Goal: Information Seeking & Learning: Learn about a topic

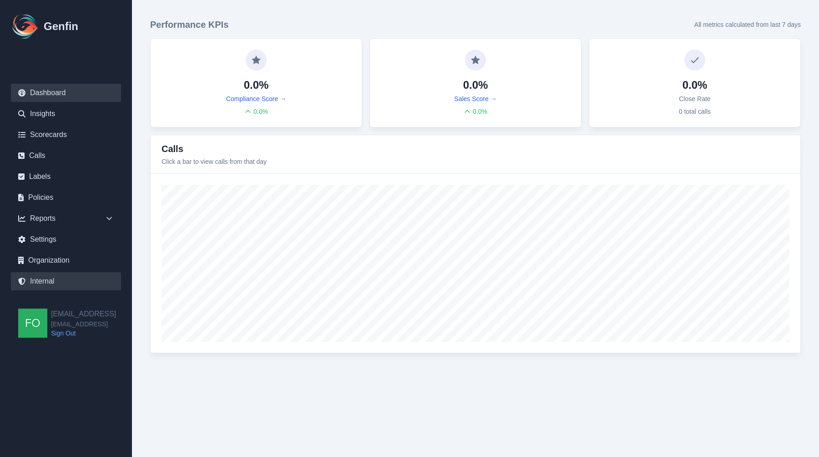
click at [49, 277] on link "Internal" at bounding box center [66, 281] width 110 height 18
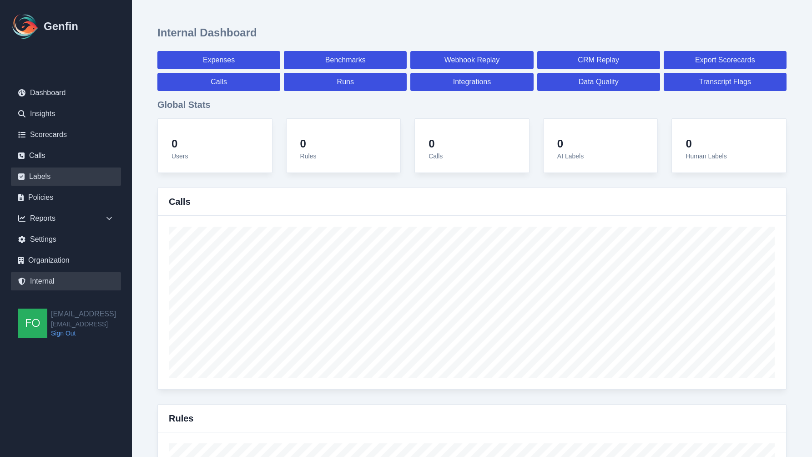
select select "paid"
select select "7"
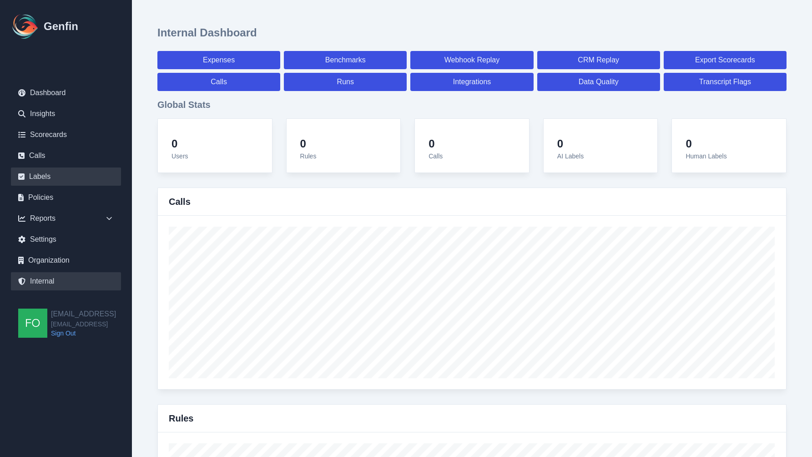
select select "paid"
select select "7"
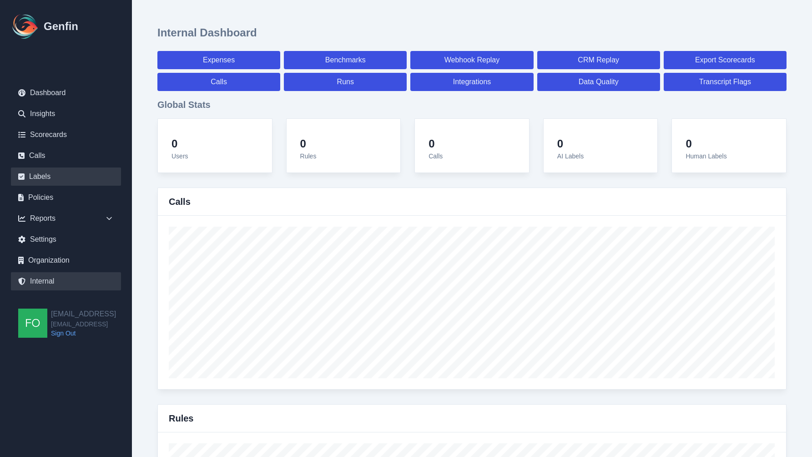
select select "7"
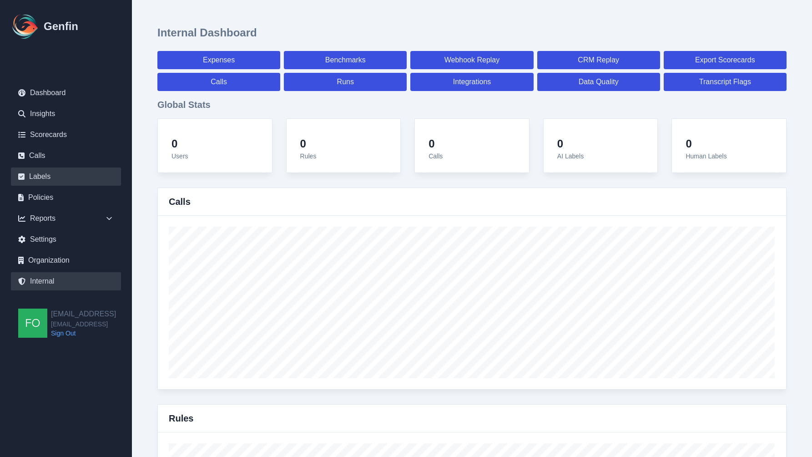
select select "7"
select select "paid"
select select "7"
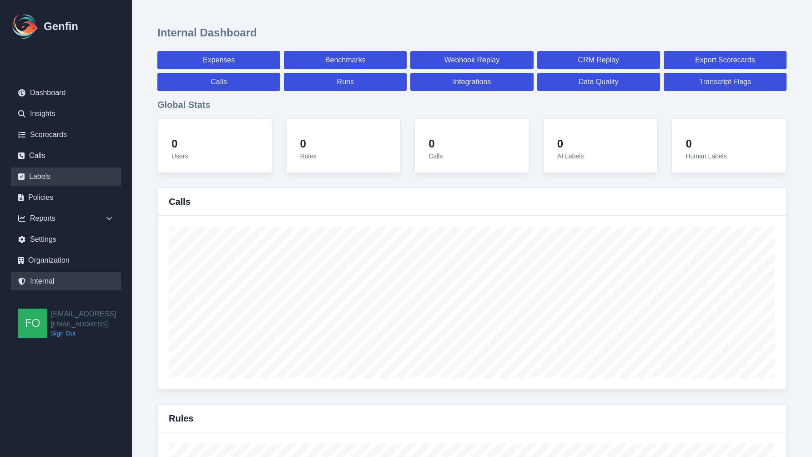
select select "7"
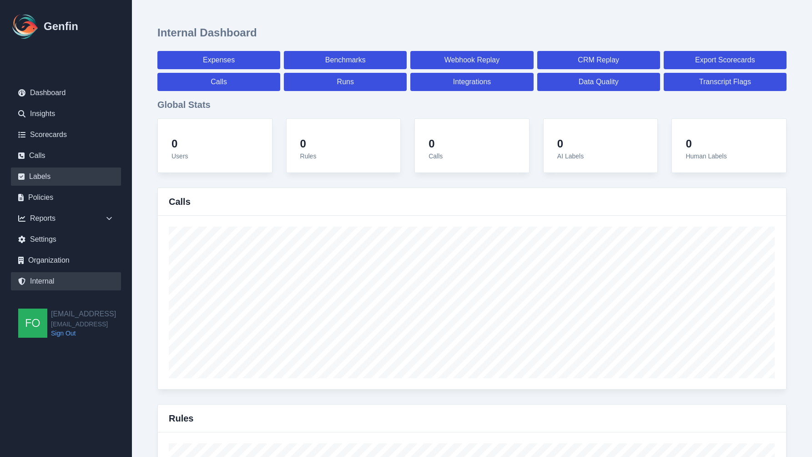
select select "7"
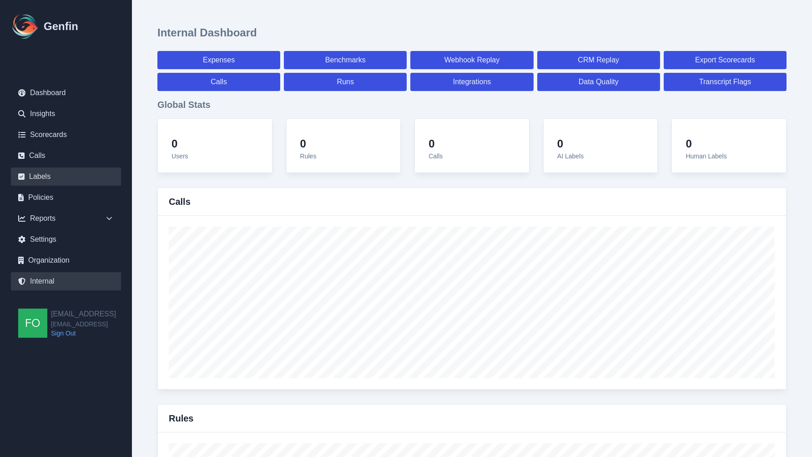
select select "7"
select select "paid"
select select "7"
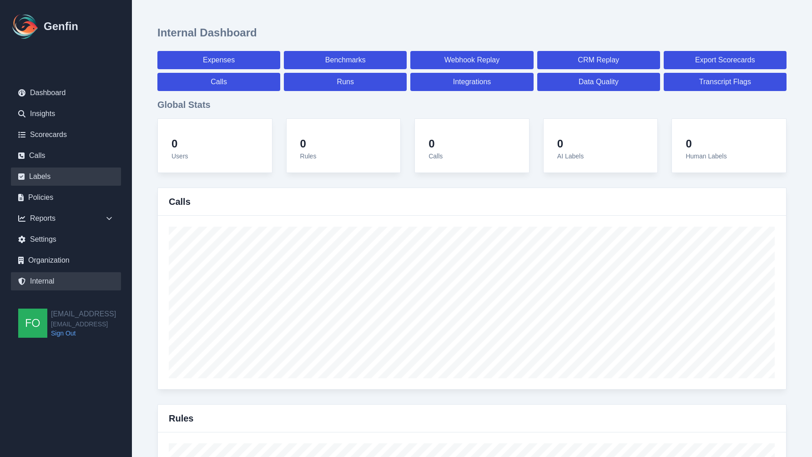
select select "paid"
select select "7"
select select "paid"
select select "7"
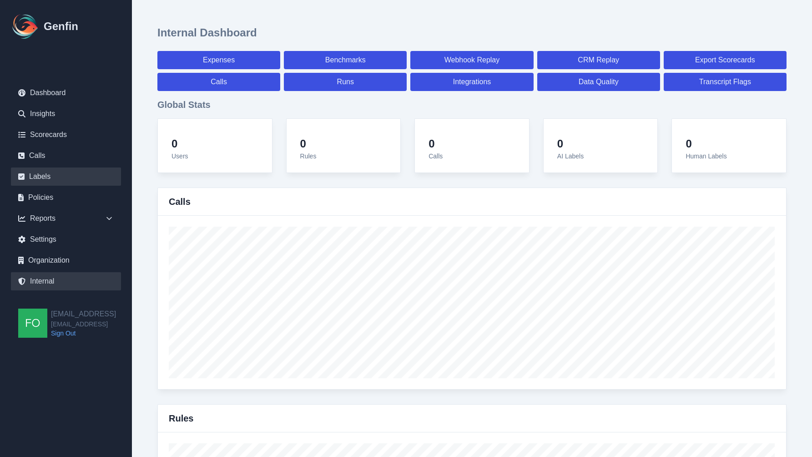
select select "7"
select select "paid"
select select "7"
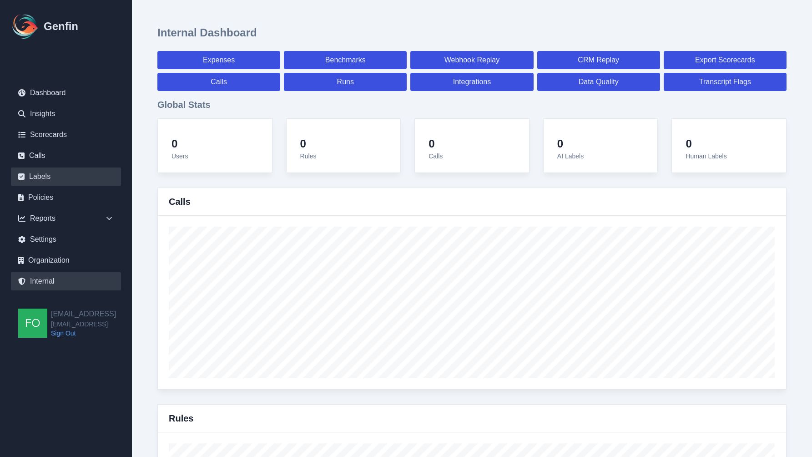
select select "paid"
select select "7"
select select "paid"
select select "7"
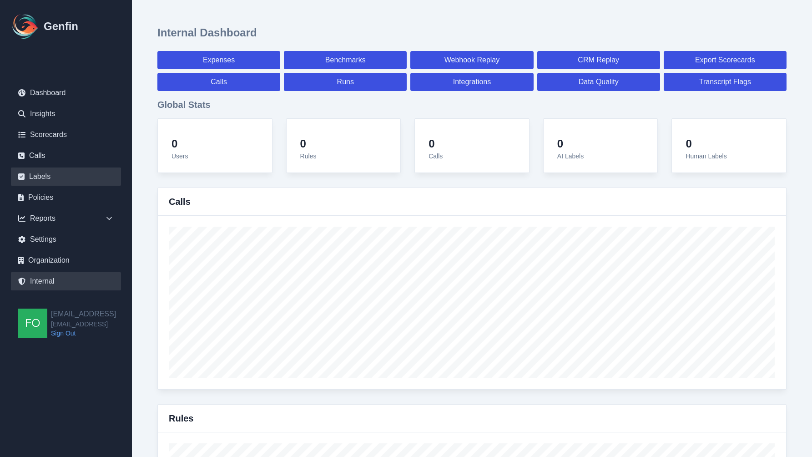
select select "7"
select select "paid"
select select "7"
select select "paid"
select select "7"
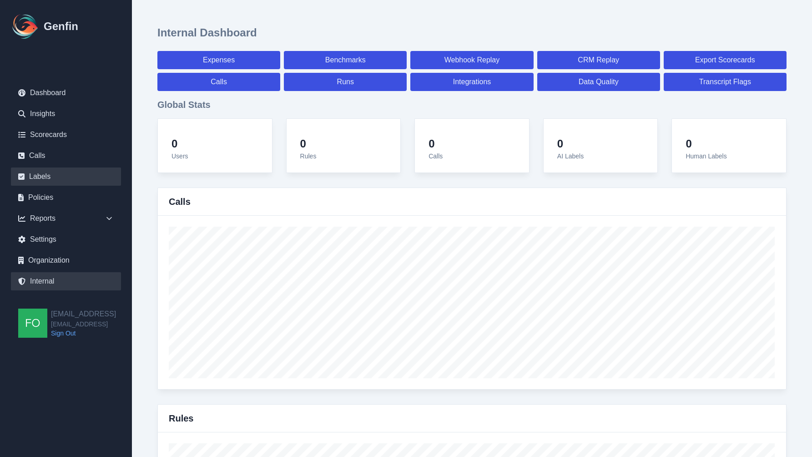
select select "7"
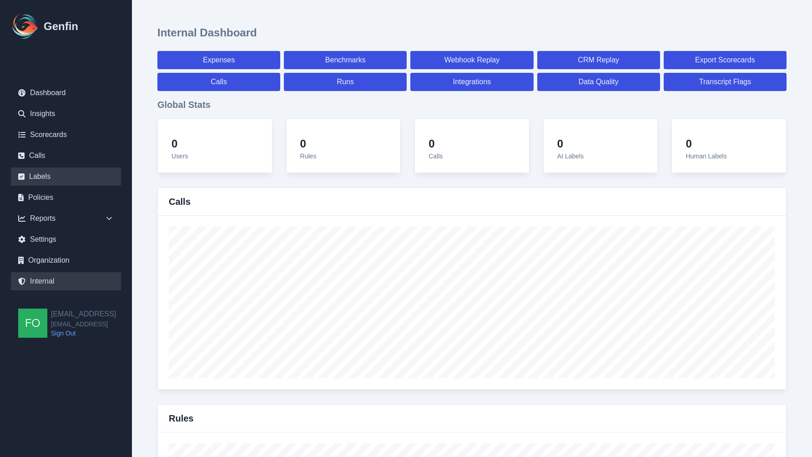
select select "paid"
select select "7"
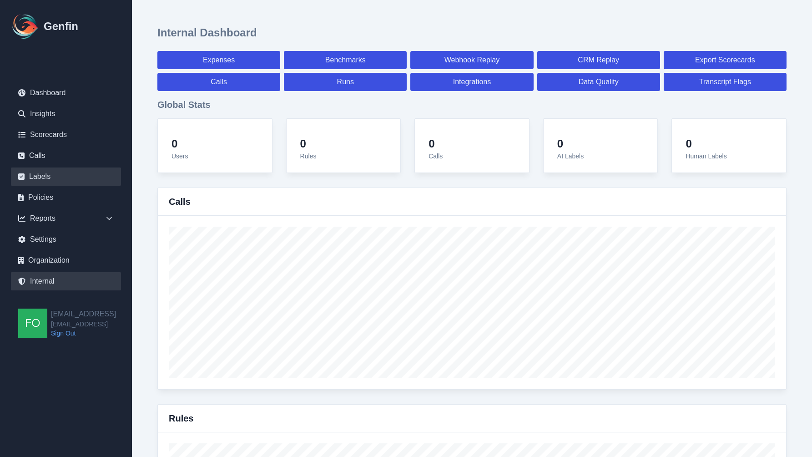
select select "paid"
select select "7"
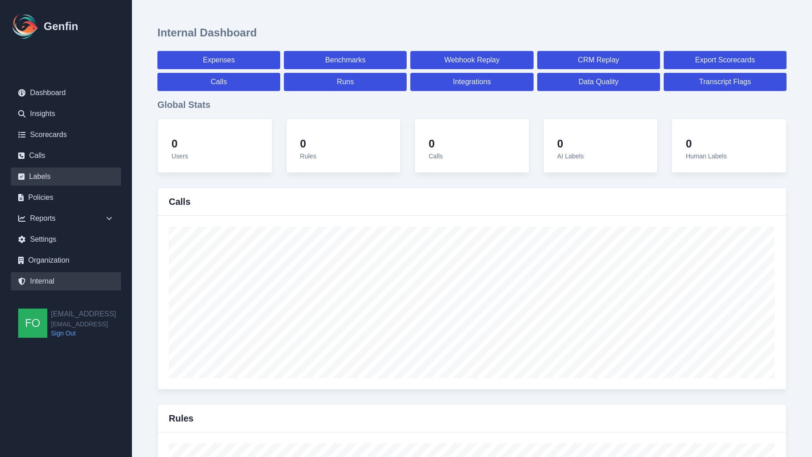
select select "7"
select select "paid"
select select "7"
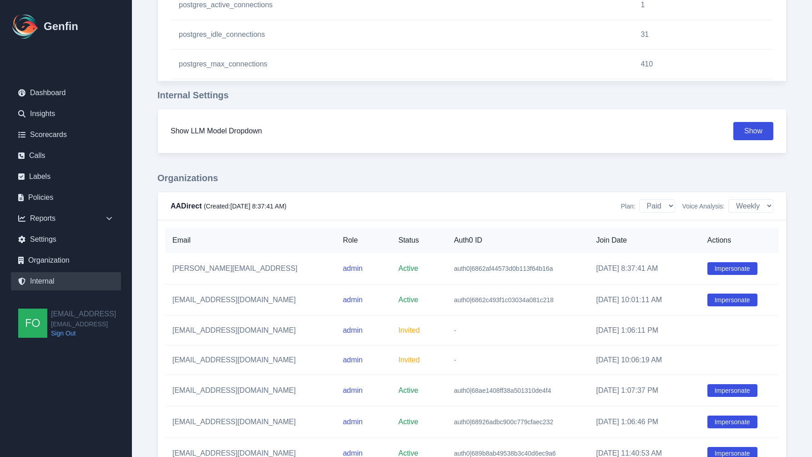
scroll to position [1114, 0]
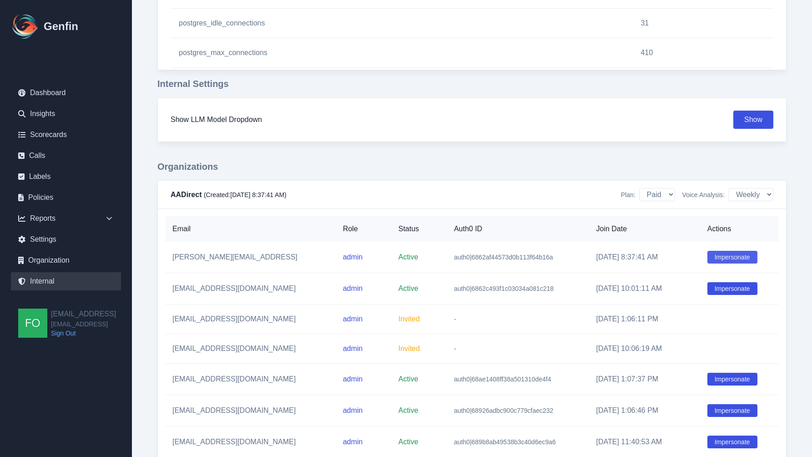
click at [730, 253] on button "Impersonate" at bounding box center [732, 257] width 50 height 13
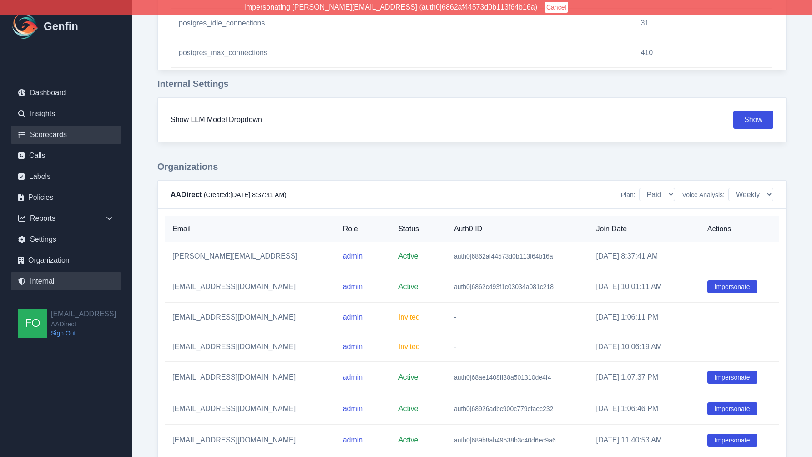
click at [70, 133] on link "Scorecards" at bounding box center [66, 135] width 110 height 18
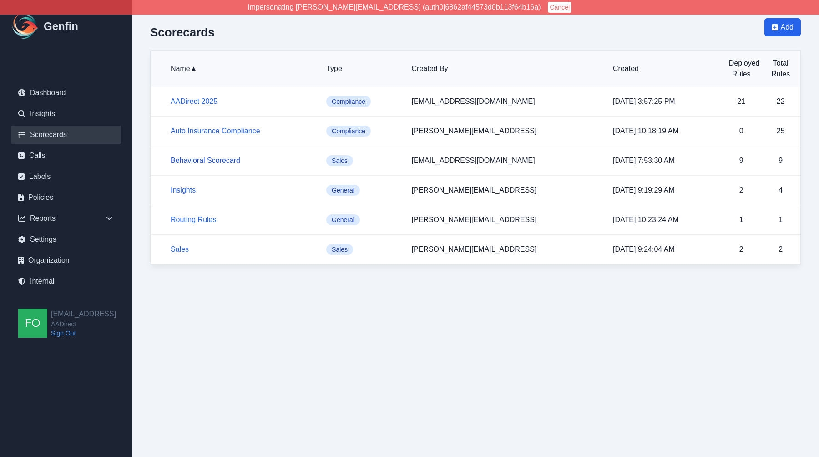
click at [198, 162] on link "Behavioral Scorecard" at bounding box center [206, 160] width 70 height 8
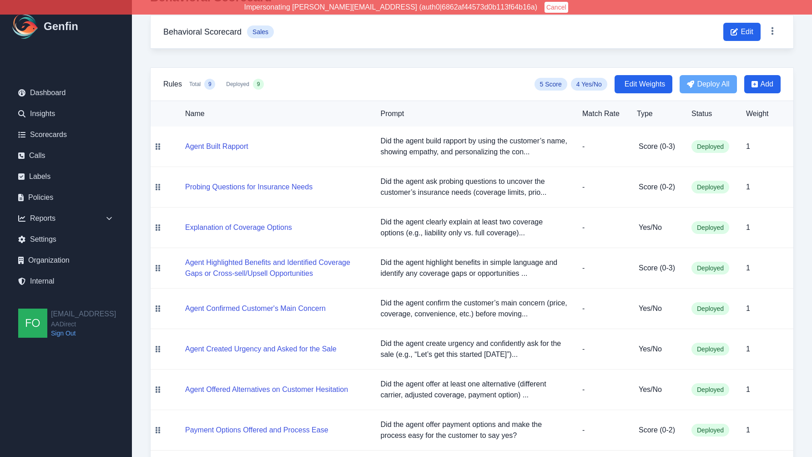
scroll to position [48, 0]
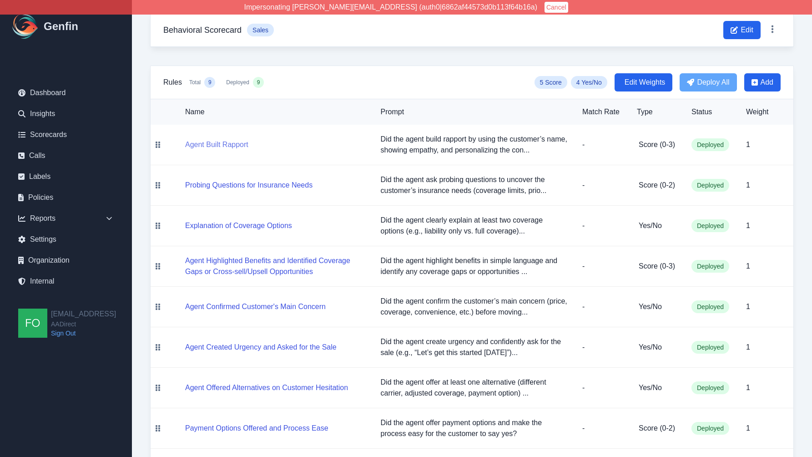
click at [217, 146] on button "Agent Built Rapport" at bounding box center [216, 144] width 63 height 11
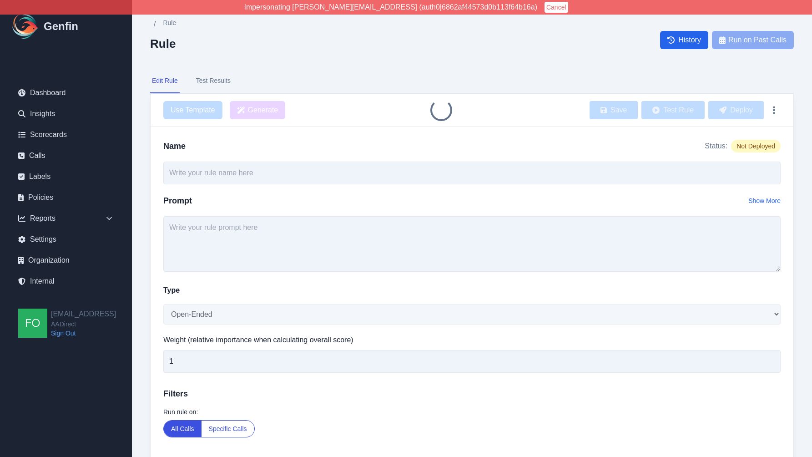
type input "Agent Built Rapport"
type textarea "Did the agent build rapport by using the customer’s name, showing empathy, and …"
select select "Score"
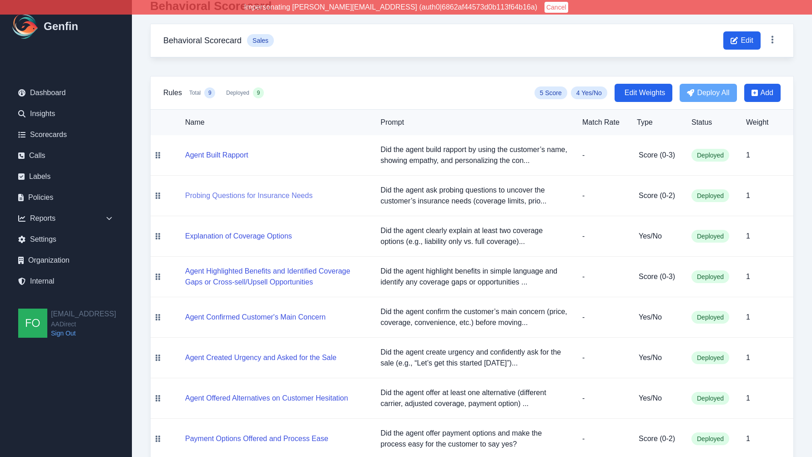
scroll to position [38, 0]
click at [69, 210] on div "Reports" at bounding box center [66, 218] width 110 height 18
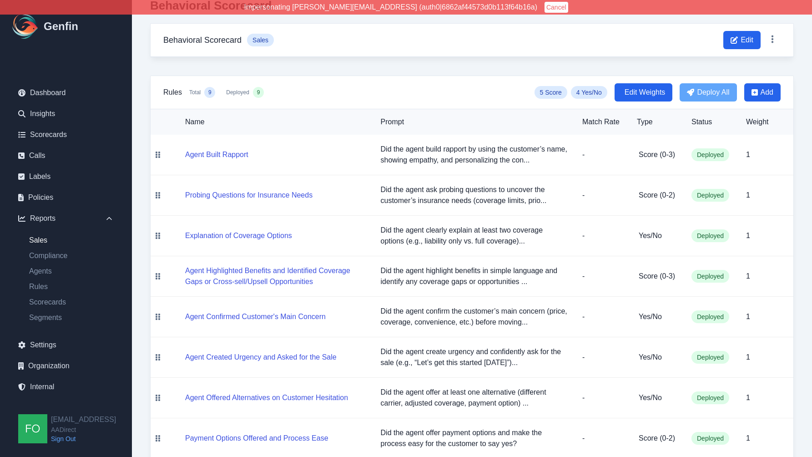
click at [47, 241] on link "Sales" at bounding box center [71, 240] width 99 height 11
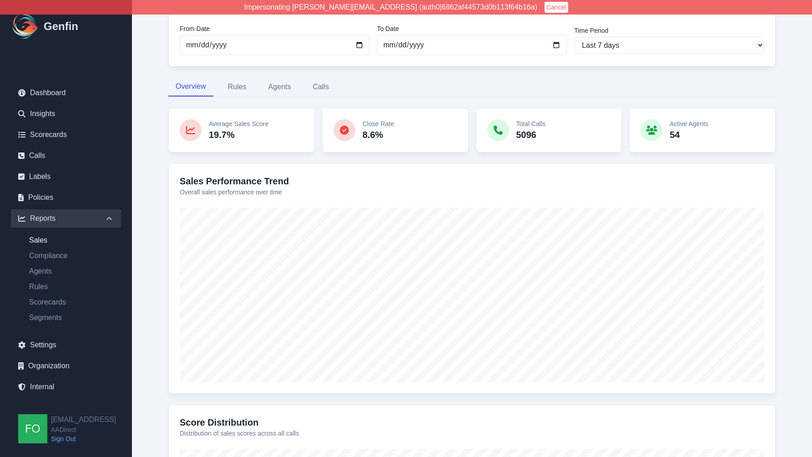
scroll to position [70, 0]
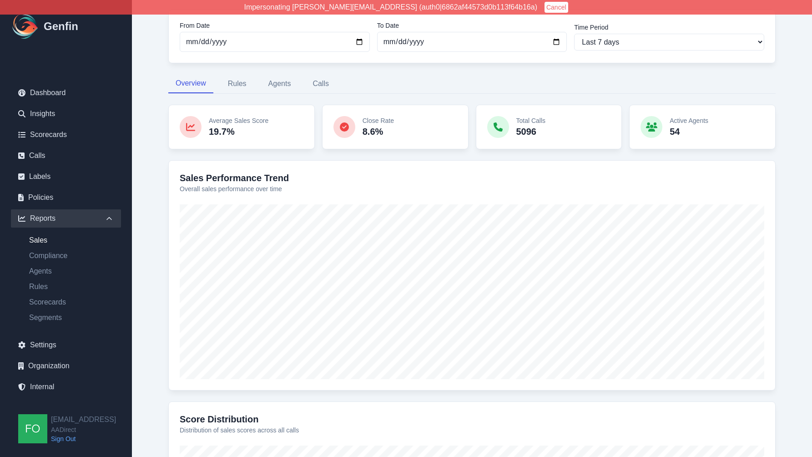
click at [156, 247] on div "From Date 2025-09-10 To Date 2025-09-17 Time Period Last 7 days Last 14 days La…" at bounding box center [472, 325] width 644 height 669
click at [40, 270] on link "Agents" at bounding box center [71, 271] width 99 height 11
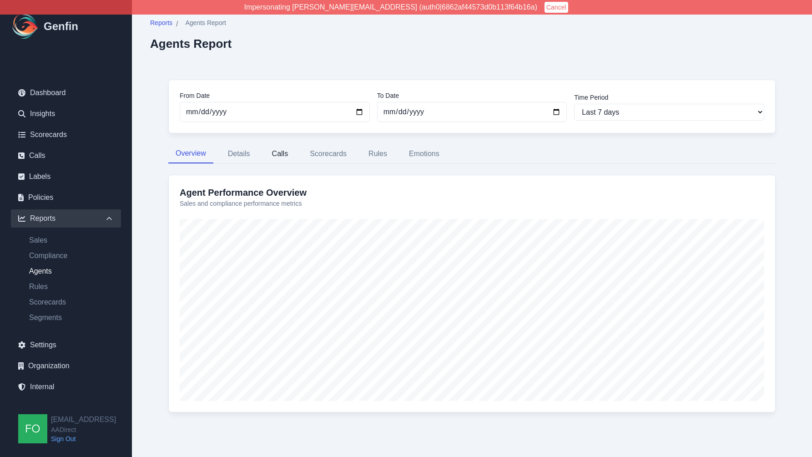
click at [277, 157] on button "Calls" at bounding box center [280, 153] width 31 height 19
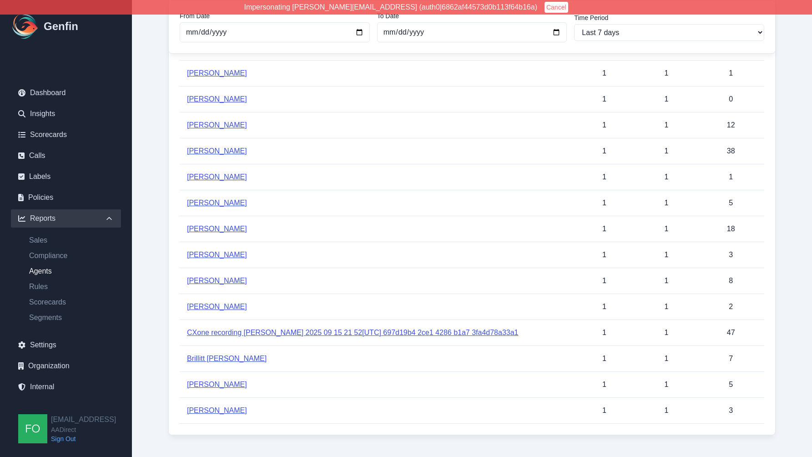
scroll to position [1244, 0]
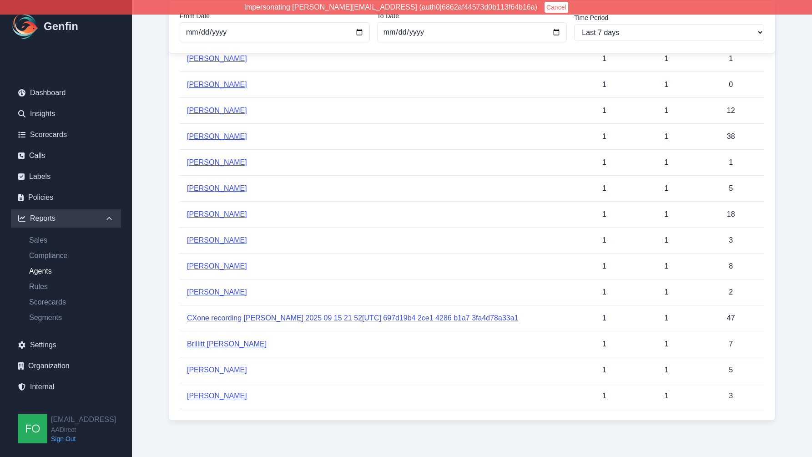
click at [271, 318] on link "CXone recording Carolina Dimas 2025 09 15 21 52[UTC] 697d19b4 2ce1 4286 b1a7 3f…" at bounding box center [353, 318] width 332 height 8
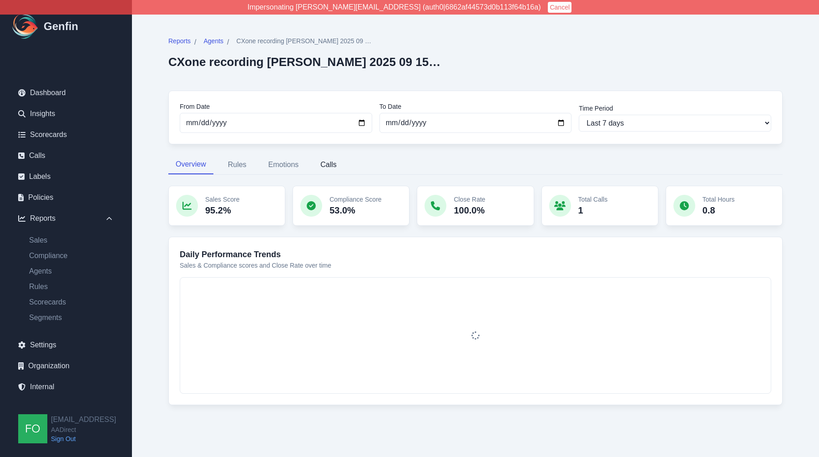
click at [334, 164] on button "Calls" at bounding box center [328, 164] width 31 height 19
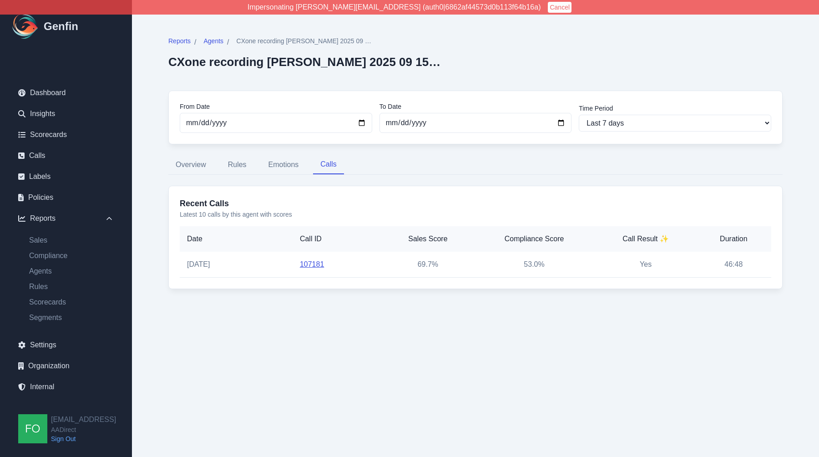
click at [312, 264] on link "107181" at bounding box center [312, 264] width 24 height 8
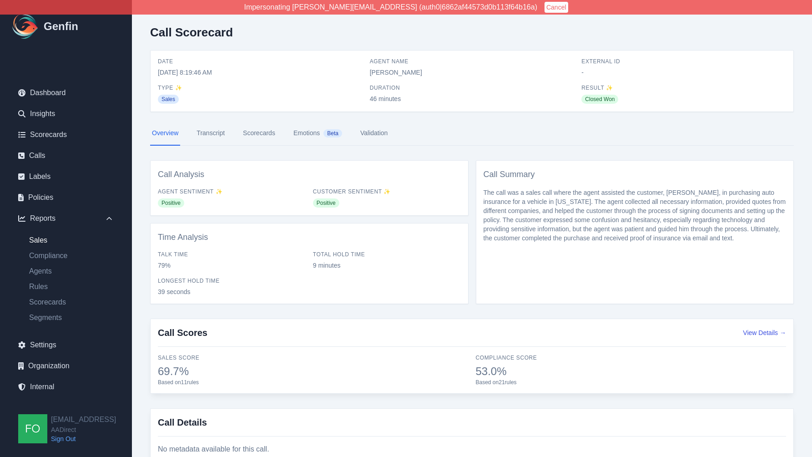
click at [45, 241] on link "Sales" at bounding box center [71, 240] width 99 height 11
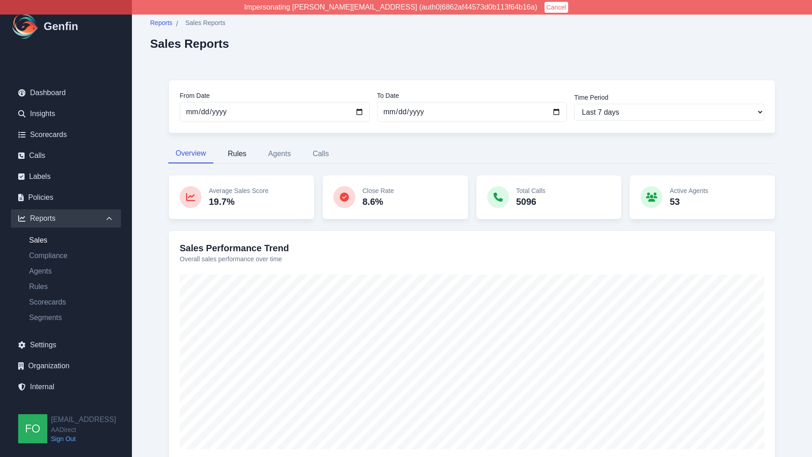
click at [244, 156] on button "Rules" at bounding box center [237, 153] width 33 height 19
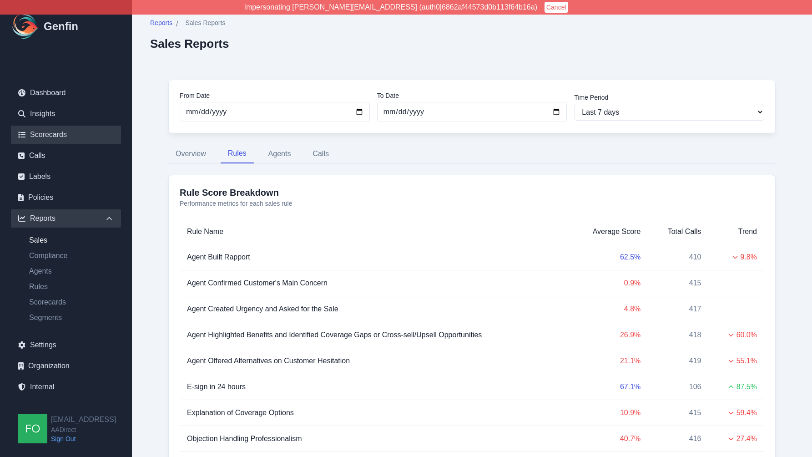
click at [64, 135] on link "Scorecards" at bounding box center [66, 135] width 110 height 18
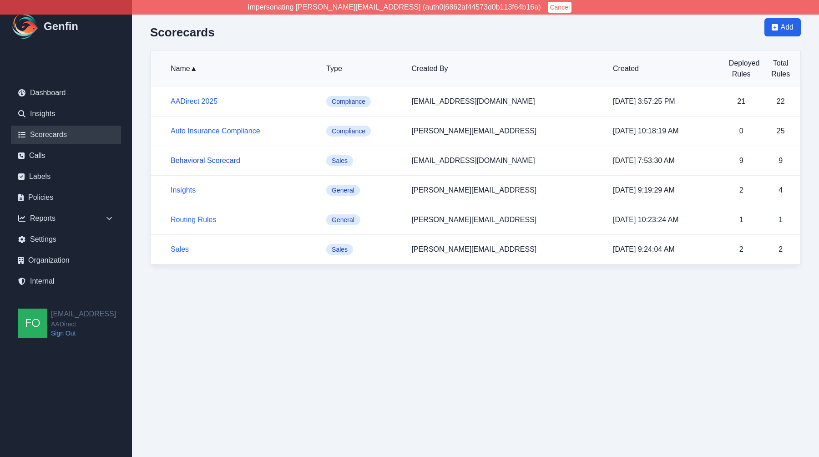
click at [223, 162] on link "Behavioral Scorecard" at bounding box center [206, 160] width 70 height 8
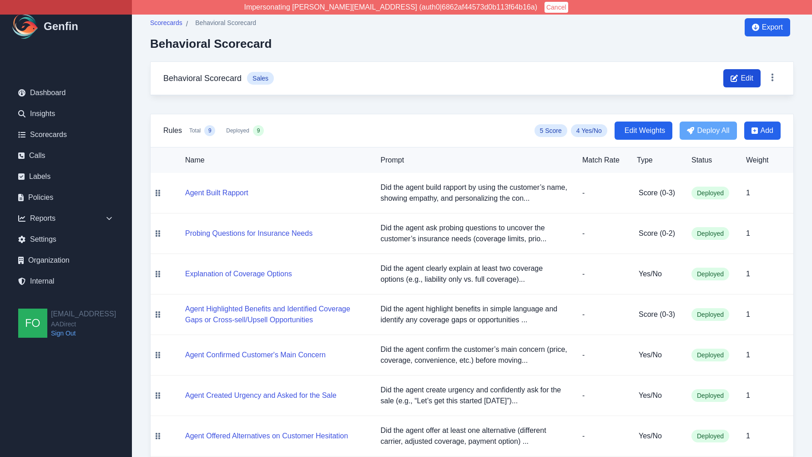
click at [740, 84] on span "Edit" at bounding box center [741, 78] width 37 height 18
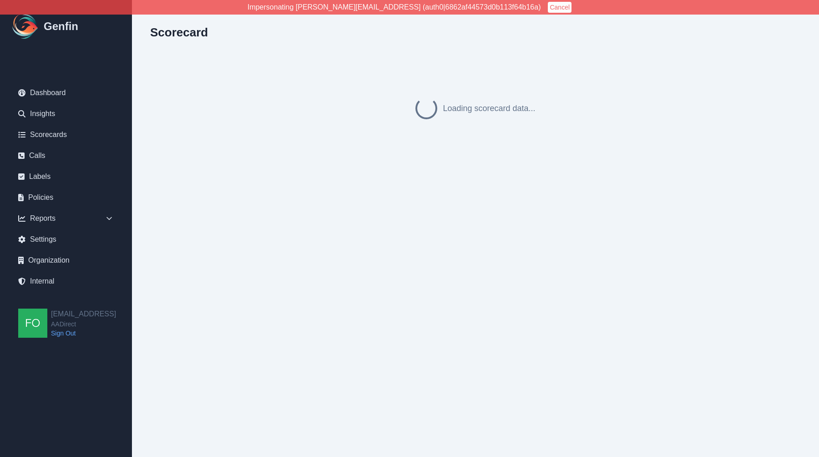
select select "sales"
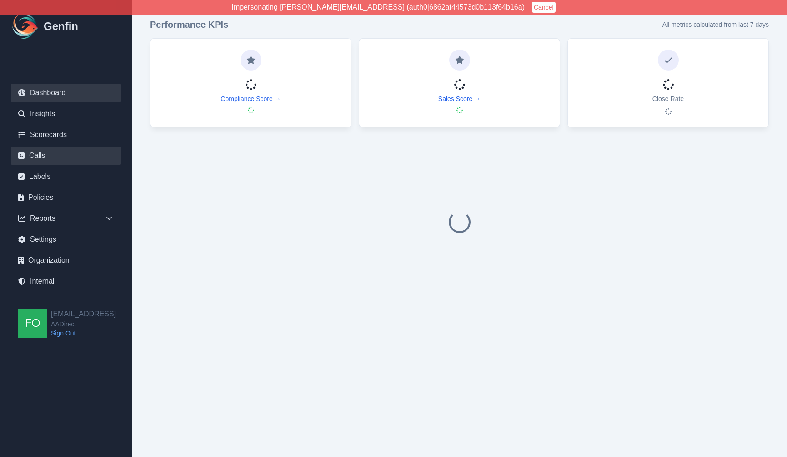
click at [44, 155] on link "Calls" at bounding box center [66, 155] width 110 height 18
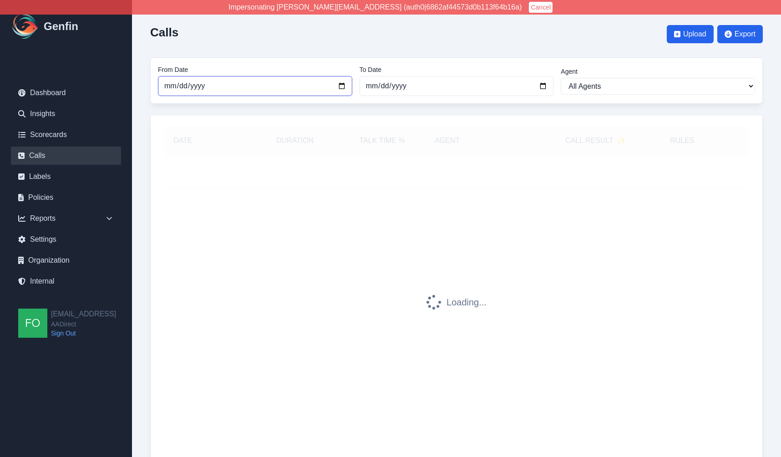
click at [342, 87] on input "2025-08-01" at bounding box center [255, 86] width 194 height 20
click at [342, 87] on input "2025-08-15" at bounding box center [255, 86] width 194 height 20
type input "2025-09-15"
click at [545, 86] on input "[DATE]" at bounding box center [456, 86] width 194 height 20
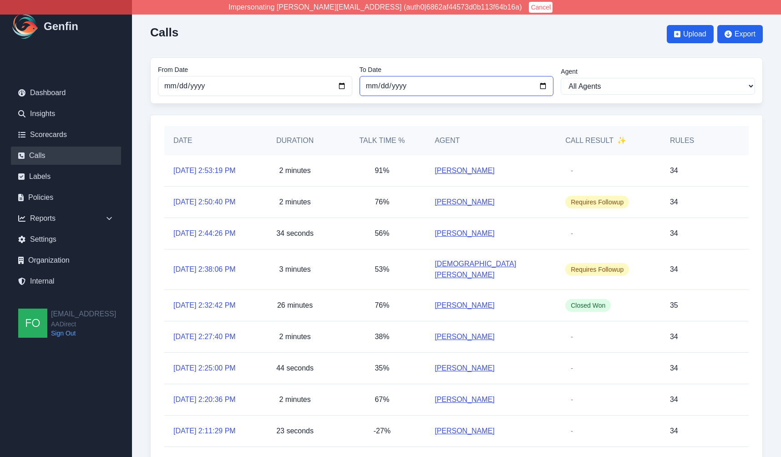
type input "2025-09-15"
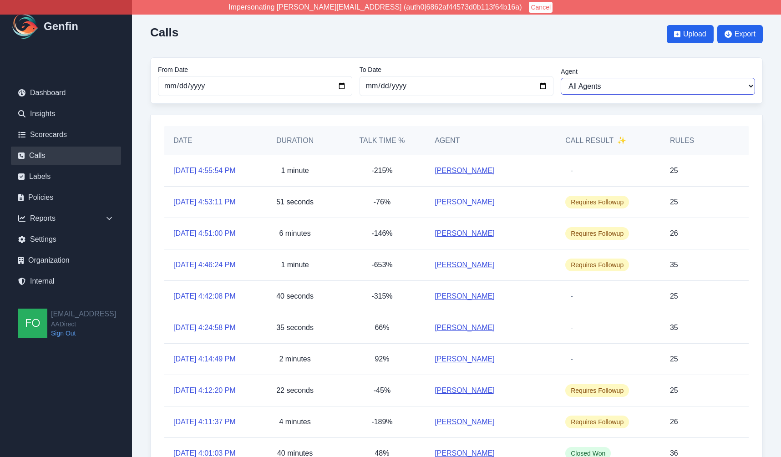
click at [593, 84] on select "All Agents Abdulla Ali Adrian Banuelos Ana Martinez Angela Barnett Annaly Casti…" at bounding box center [657, 86] width 194 height 17
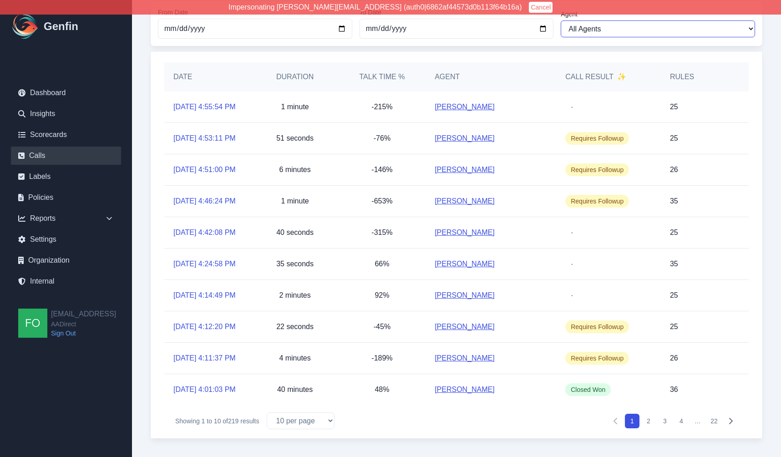
scroll to position [155, 0]
click at [312, 414] on select "10 per page 25 per page 50 per page 100 per page" at bounding box center [301, 420] width 68 height 17
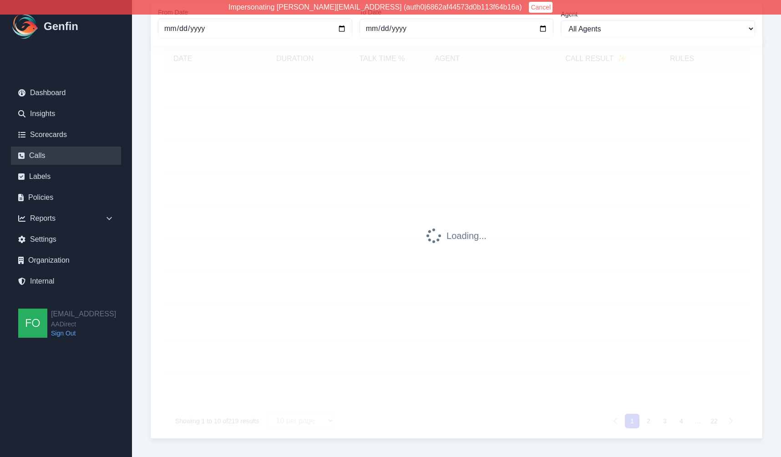
scroll to position [82, 0]
select select "100"
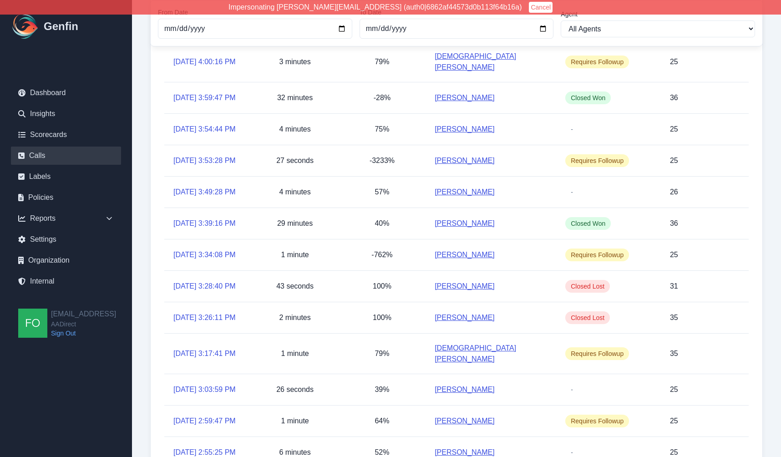
scroll to position [1642, 0]
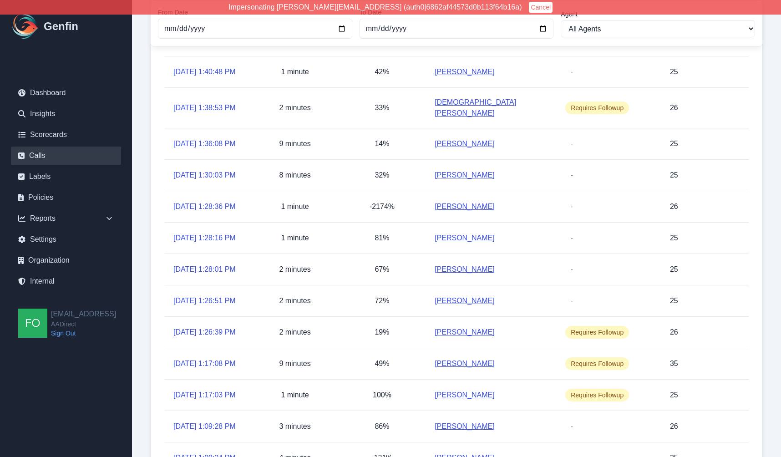
click at [595, 31] on select "All Agents Abdulla Ali Adrian Banuelos Ana Martinez Angela Barnett Annaly Casti…" at bounding box center [657, 28] width 194 height 17
select select "Brenda Hernandez"
click at [560, 20] on select "All Agents Abdulla Ali Adrian Banuelos Ana Martinez Angela Barnett Annaly Casti…" at bounding box center [657, 28] width 194 height 17
select select "[PERSON_NAME]"
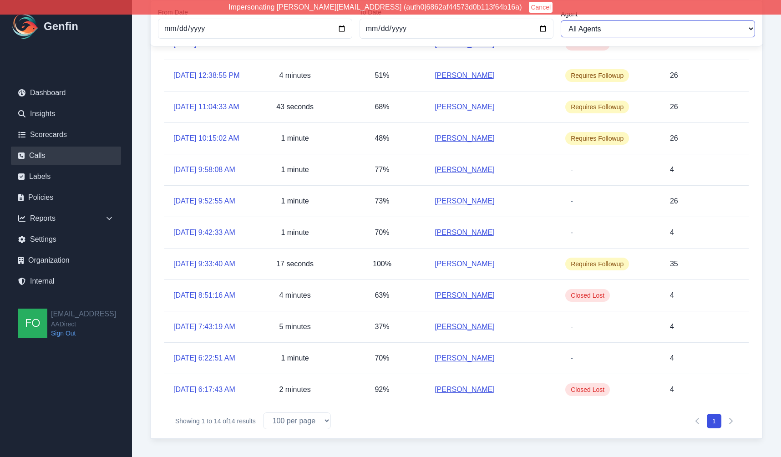
scroll to position [317, 0]
click at [213, 123] on div "9/15/2025, 10:15:02 AM" at bounding box center [207, 138] width 87 height 31
click at [189, 133] on link "9/15/2025, 10:15:02 AM" at bounding box center [206, 138] width 66 height 11
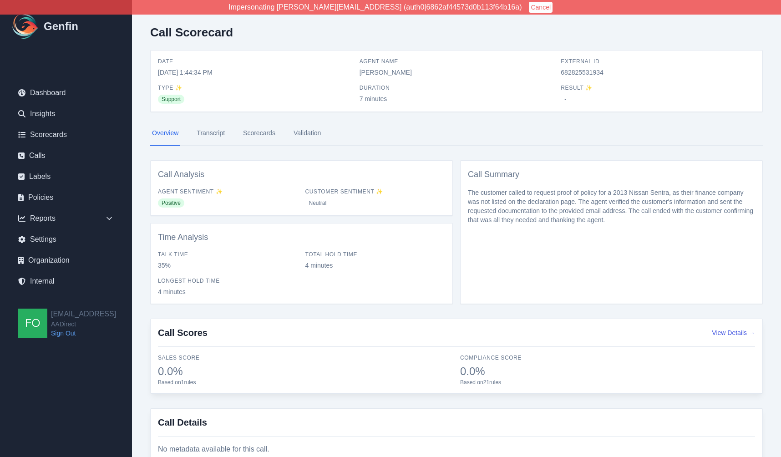
click at [430, 143] on nav "Overview Transcript Scorecards Validation" at bounding box center [456, 133] width 612 height 25
click at [58, 135] on link "Scorecards" at bounding box center [66, 135] width 110 height 18
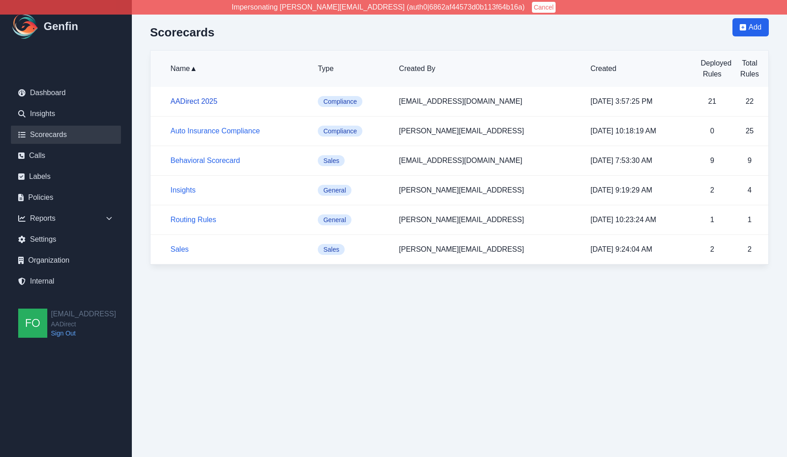
click at [190, 100] on link "AADirect 2025" at bounding box center [194, 101] width 47 height 8
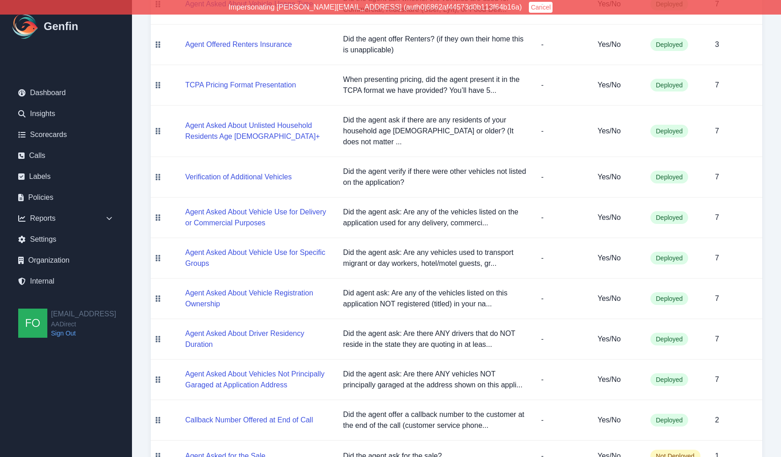
scroll to position [598, 0]
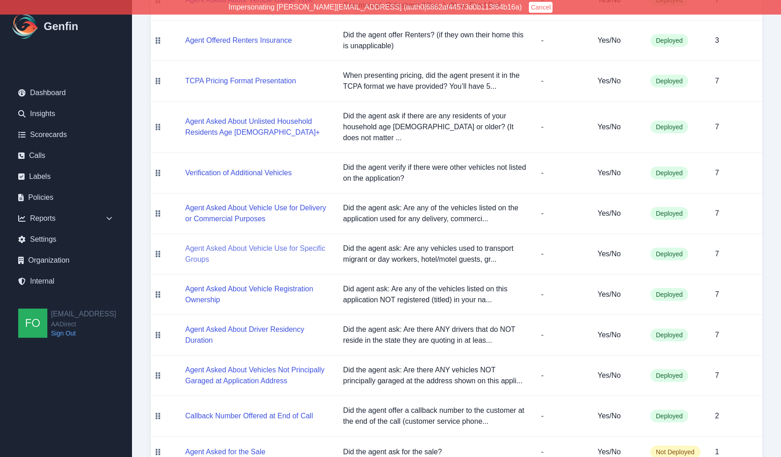
click at [282, 248] on button "Agent Asked About Vehicle Use for Specific Groups" at bounding box center [256, 254] width 143 height 22
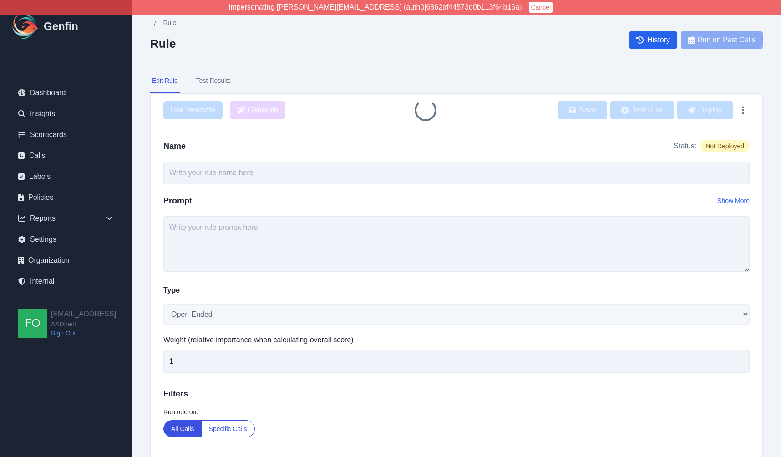
type input "Agent Asked About Vehicle Use for Specific Groups"
type input "7"
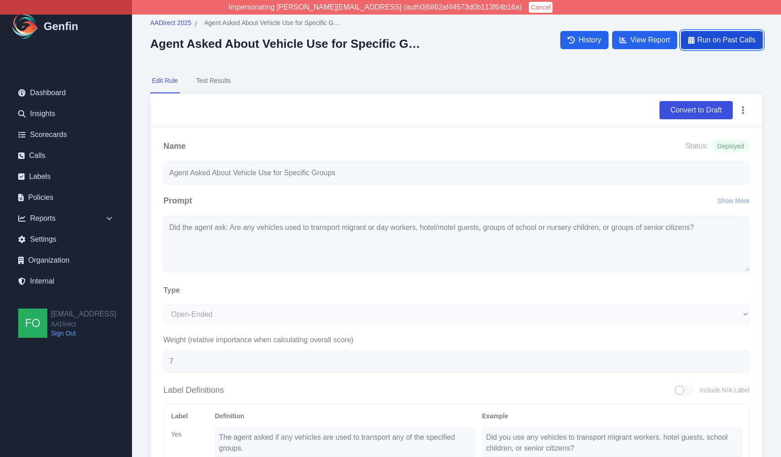
click at [721, 40] on span "Run on Past Calls" at bounding box center [726, 40] width 58 height 11
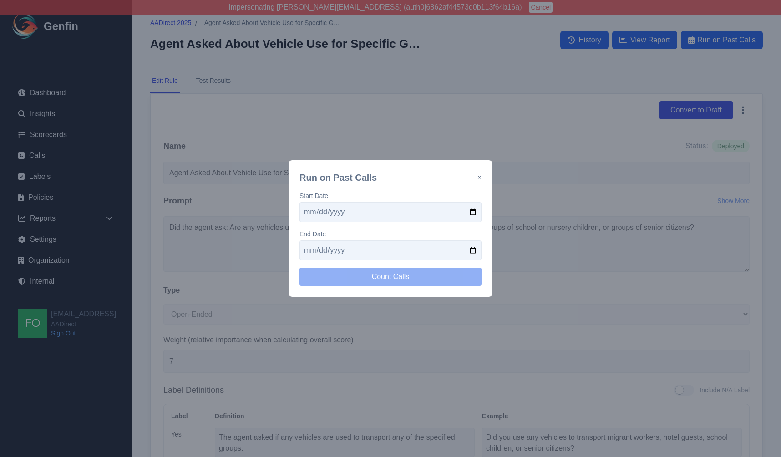
click at [474, 211] on input "date" at bounding box center [390, 212] width 182 height 20
type input "2025-09-15"
click at [476, 245] on input "date" at bounding box center [390, 250] width 182 height 20
click at [475, 248] on input "date" at bounding box center [390, 250] width 182 height 20
type input "2025-09-15"
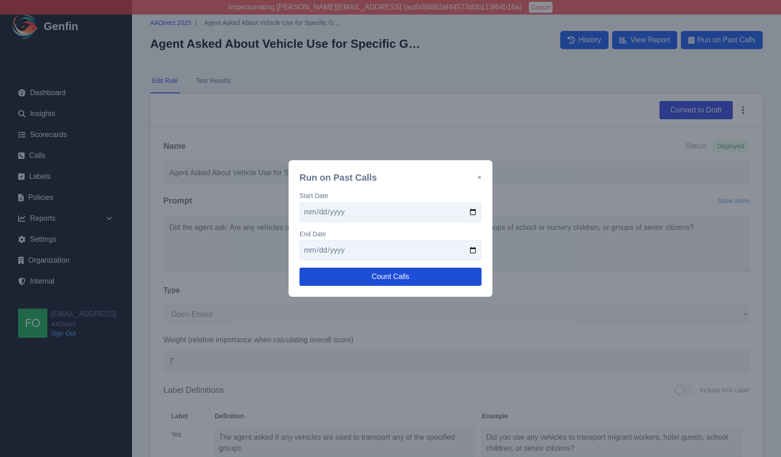
click at [400, 280] on button "Count Calls" at bounding box center [390, 276] width 182 height 18
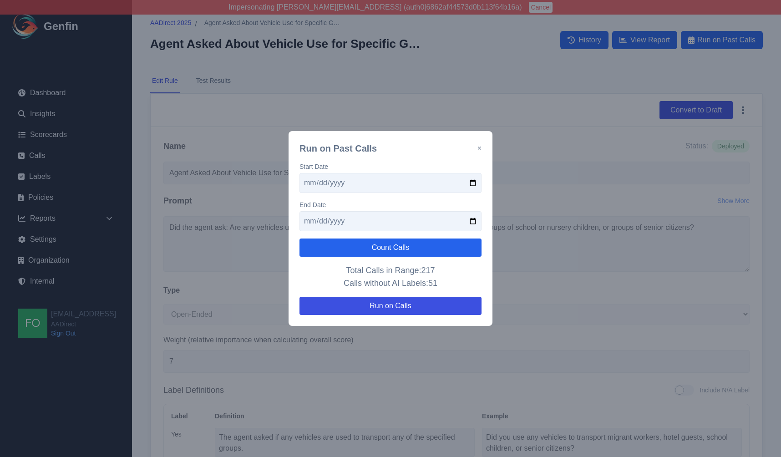
click at [478, 148] on button "×" at bounding box center [479, 148] width 4 height 11
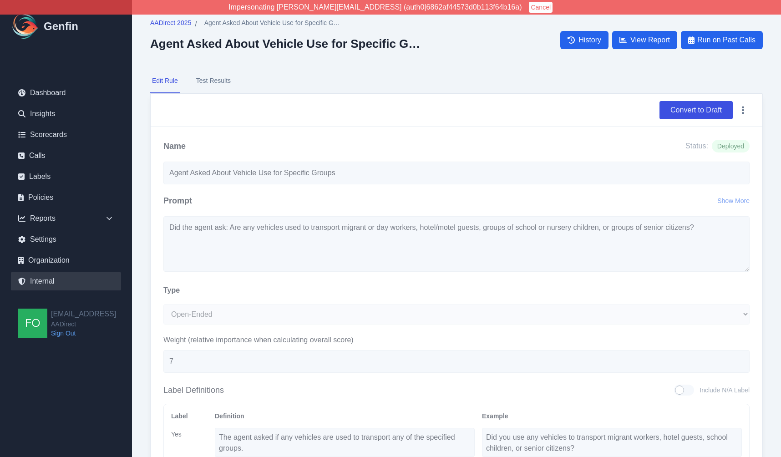
click at [54, 278] on link "Internal" at bounding box center [66, 281] width 110 height 18
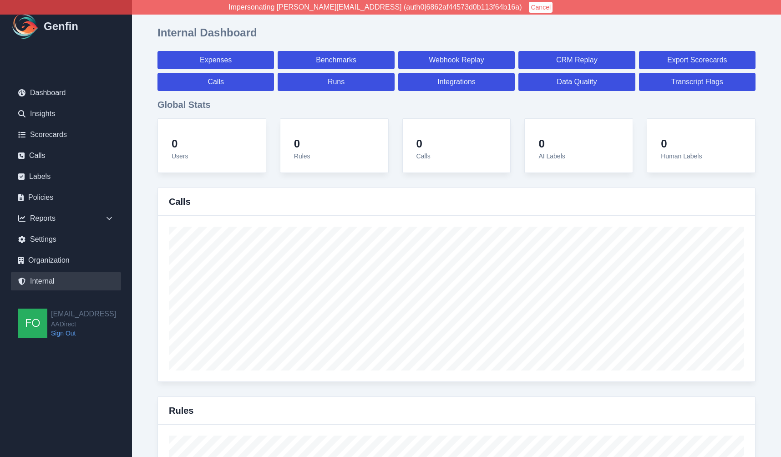
select select "paid"
select select "7"
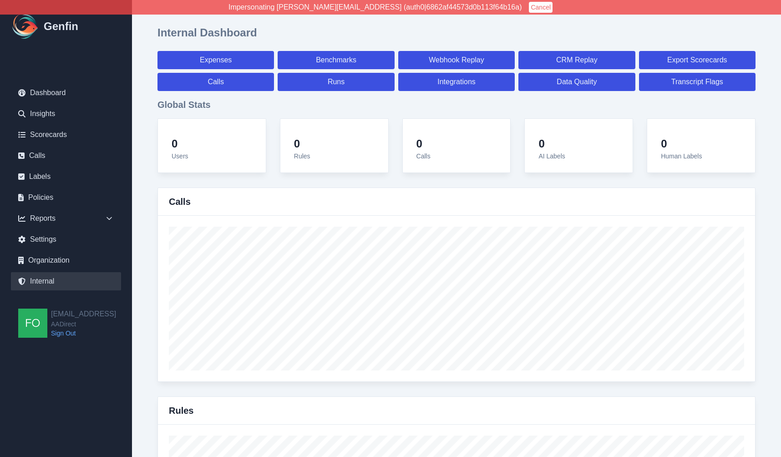
select select "paid"
select select "7"
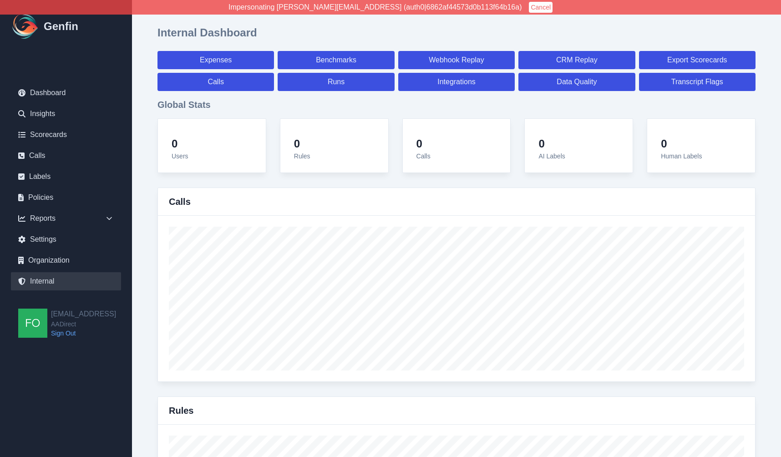
select select "7"
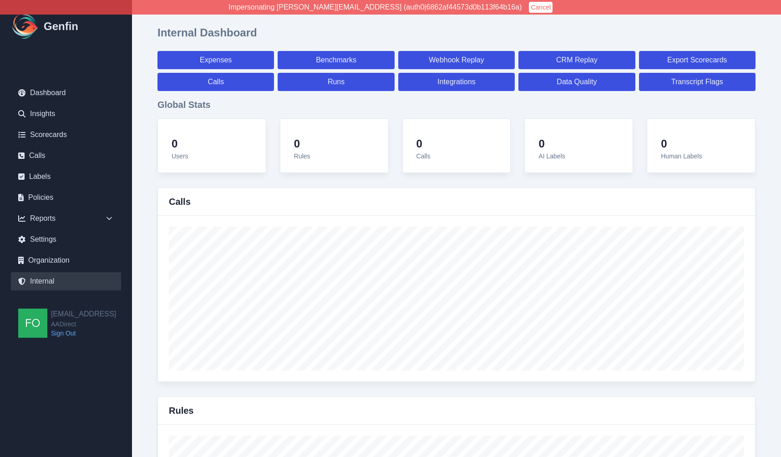
select select "7"
select select "paid"
select select "7"
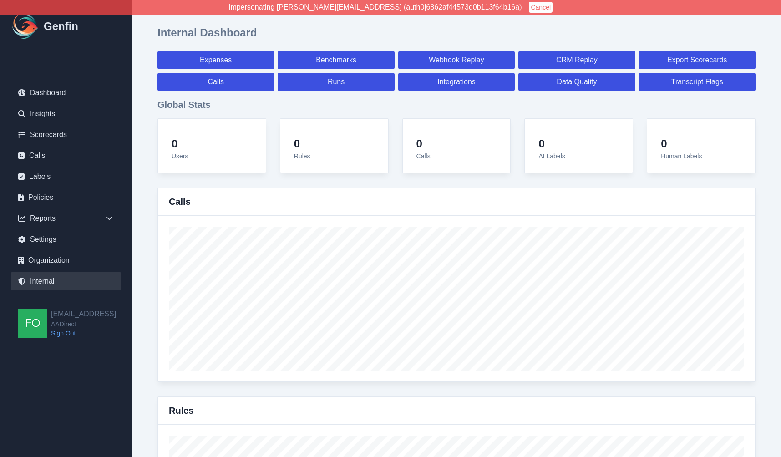
select select "7"
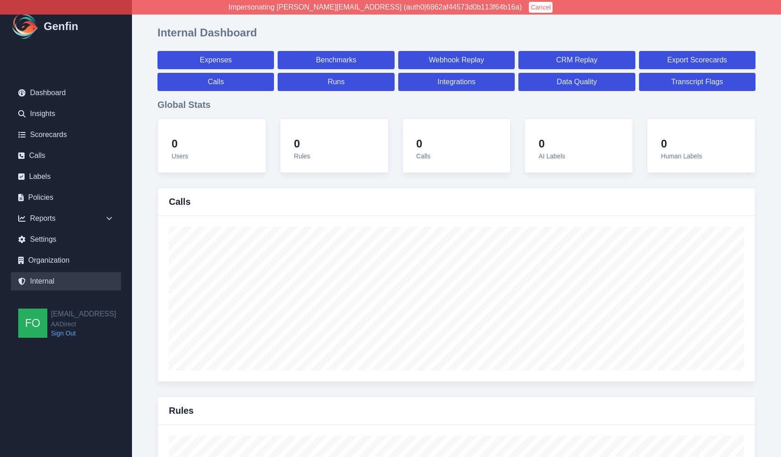
select select "7"
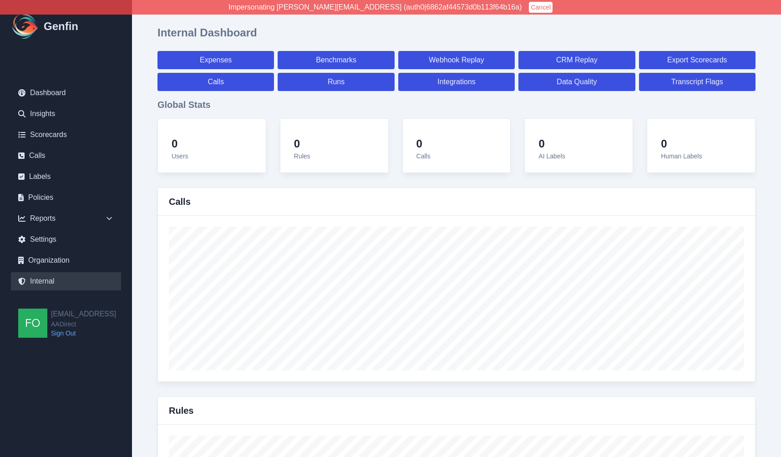
select select "7"
select select "paid"
select select "7"
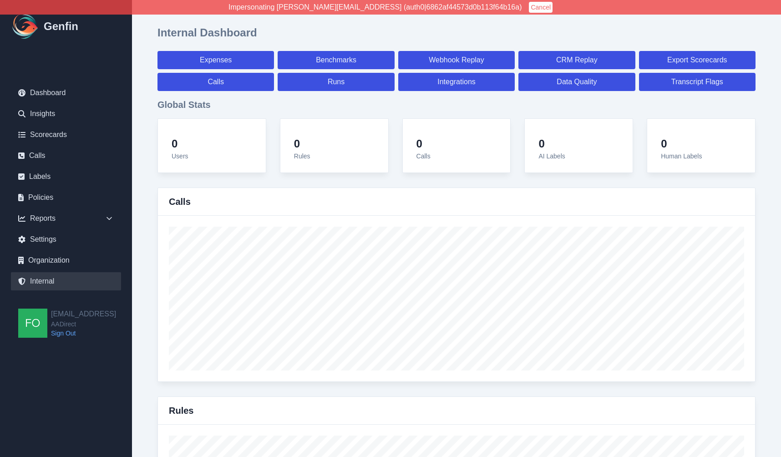
select select "paid"
select select "7"
select select "paid"
select select "7"
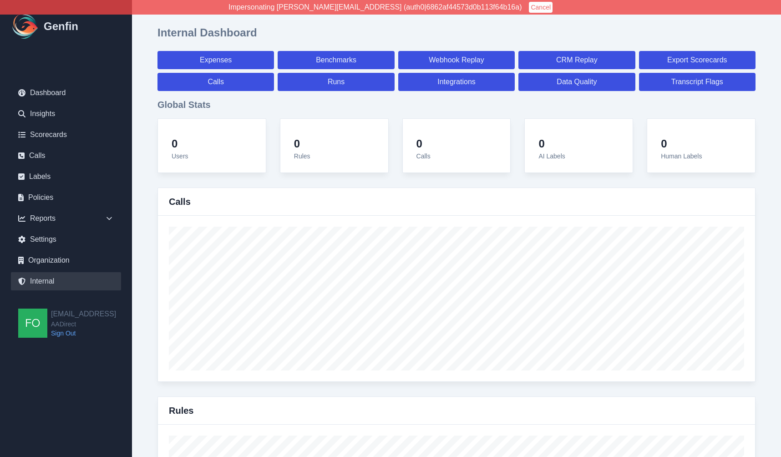
select select "7"
select select "paid"
select select "7"
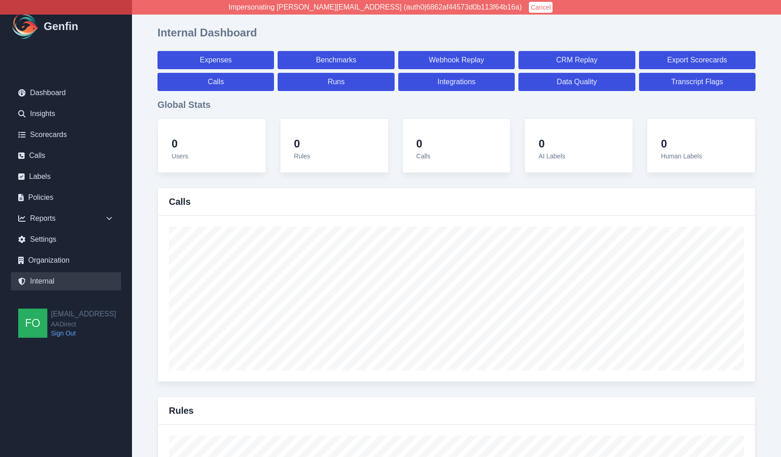
select select "paid"
select select "7"
select select "paid"
select select "7"
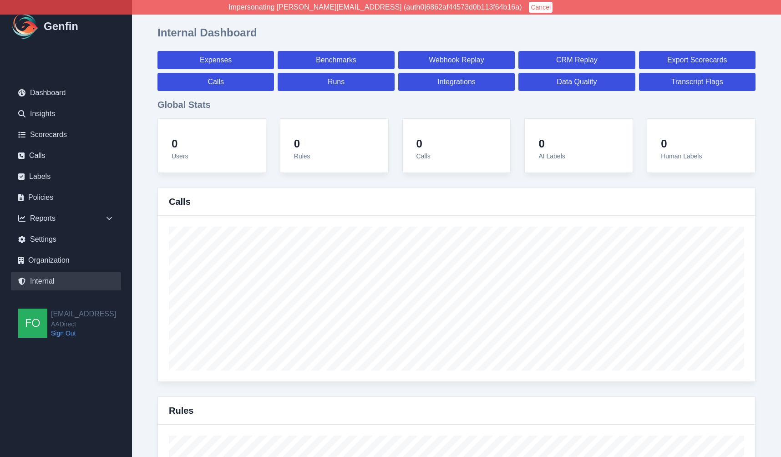
select select "7"
select select "paid"
select select "7"
select select "paid"
select select "7"
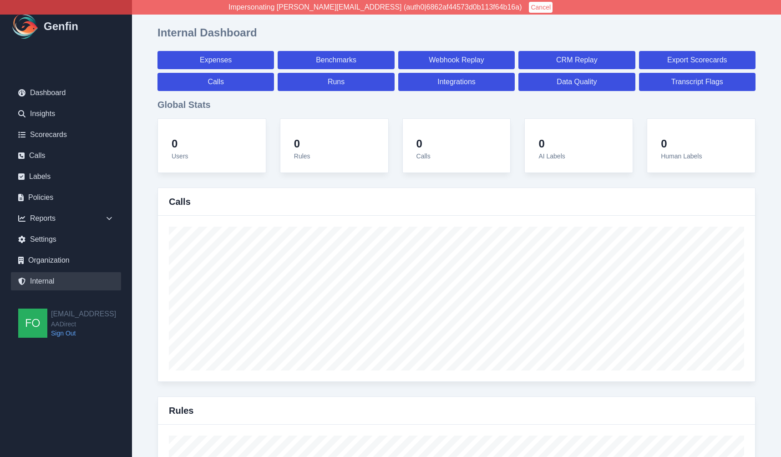
select select "7"
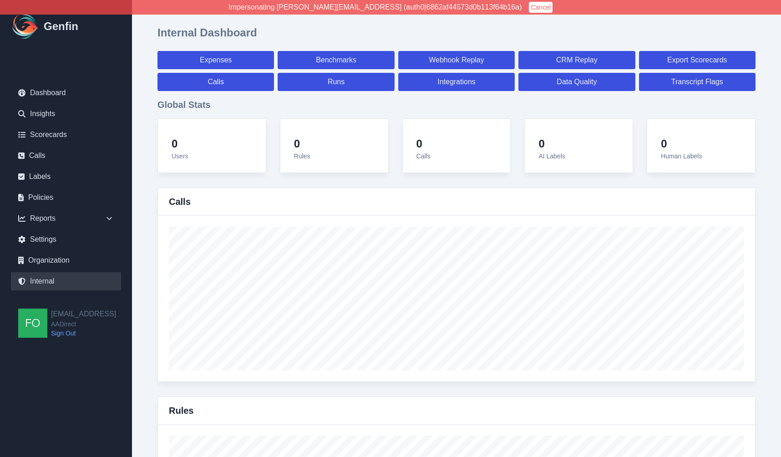
select select "paid"
select select "7"
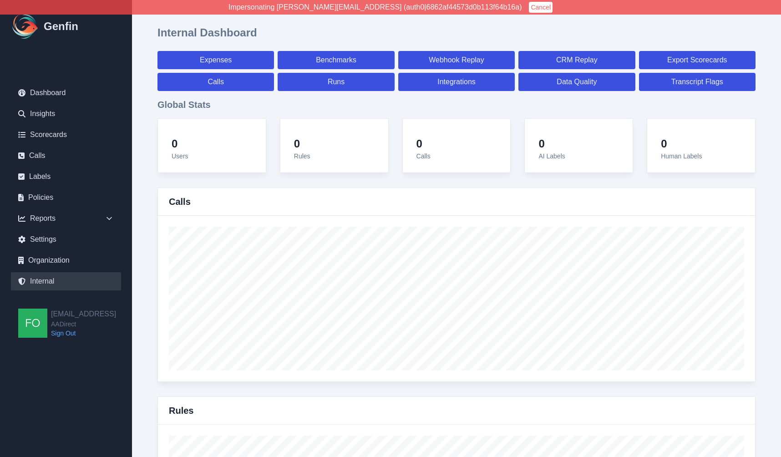
select select "paid"
select select "7"
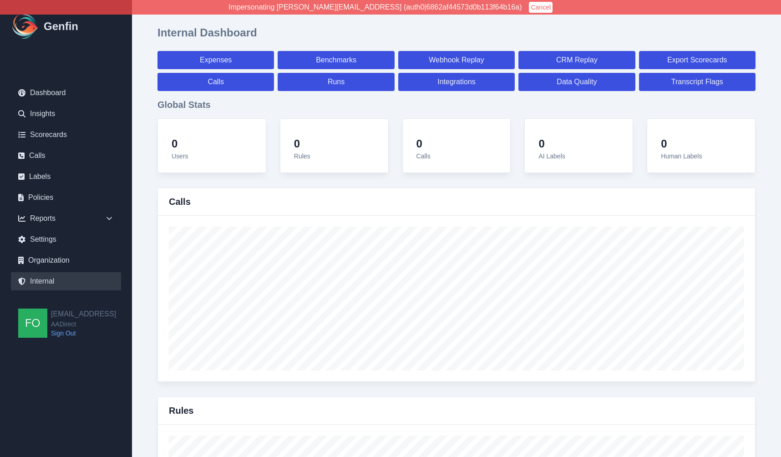
select select "7"
select select "paid"
select select "7"
click at [349, 82] on link "Runs" at bounding box center [335, 82] width 116 height 18
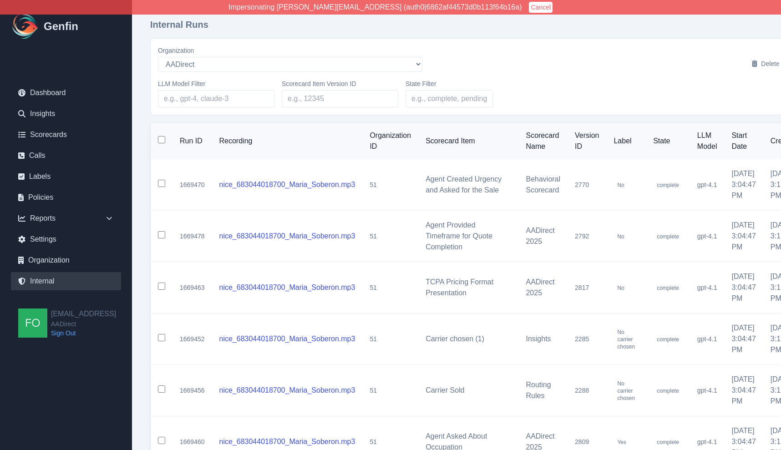
click at [57, 278] on link "Internal" at bounding box center [66, 281] width 110 height 18
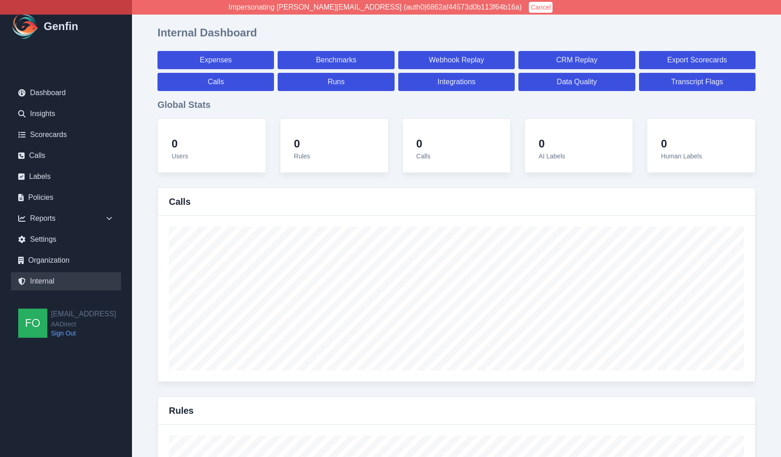
select select "paid"
select select "7"
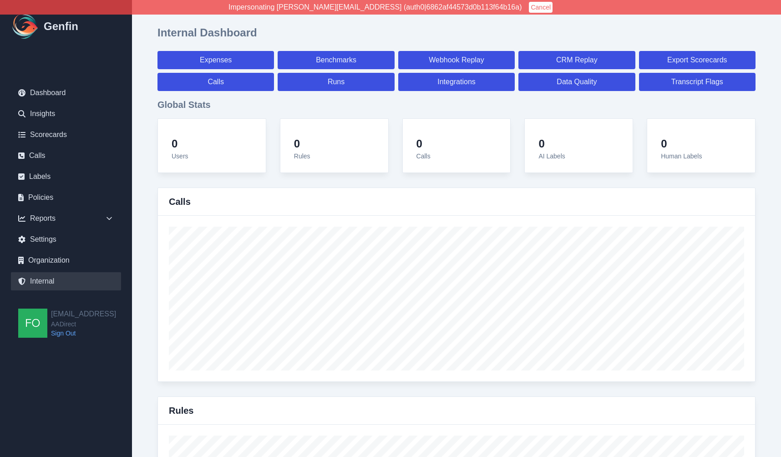
select select "paid"
select select "7"
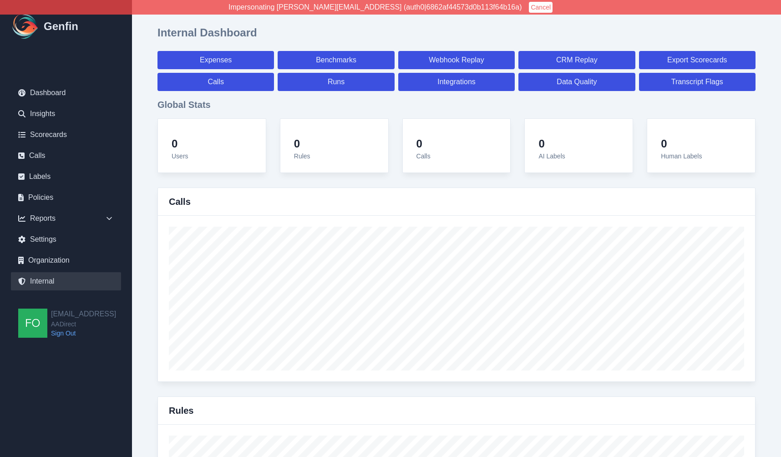
select select "7"
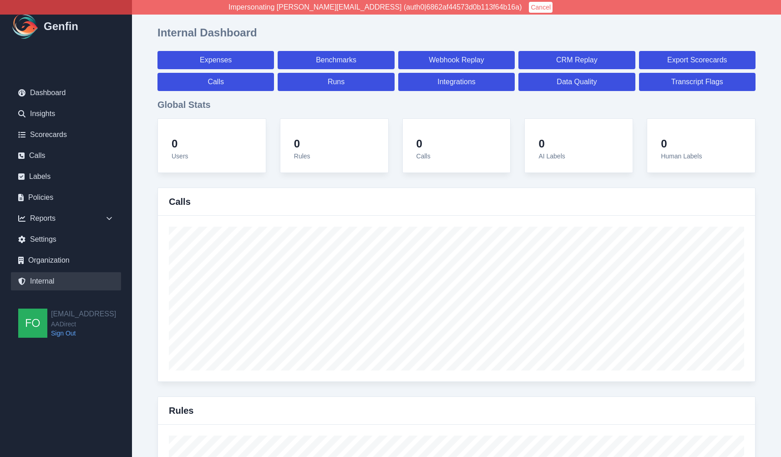
select select "7"
select select "paid"
select select "7"
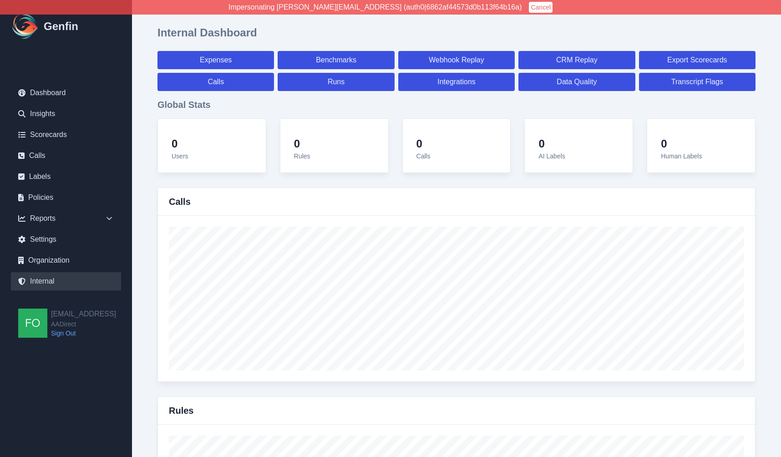
select select "7"
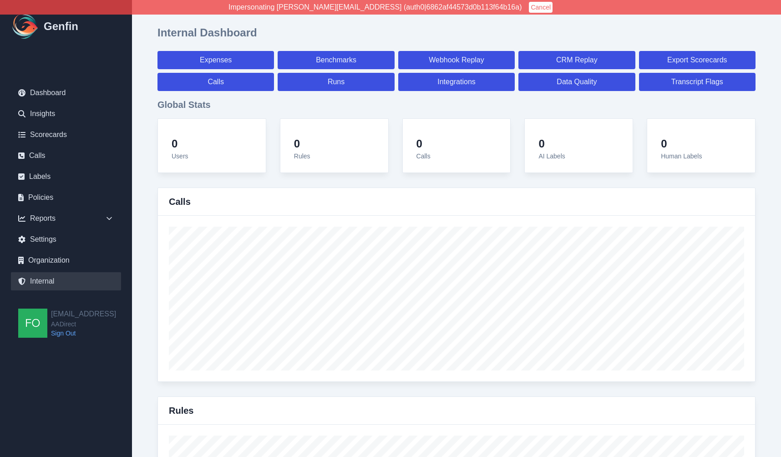
select select "7"
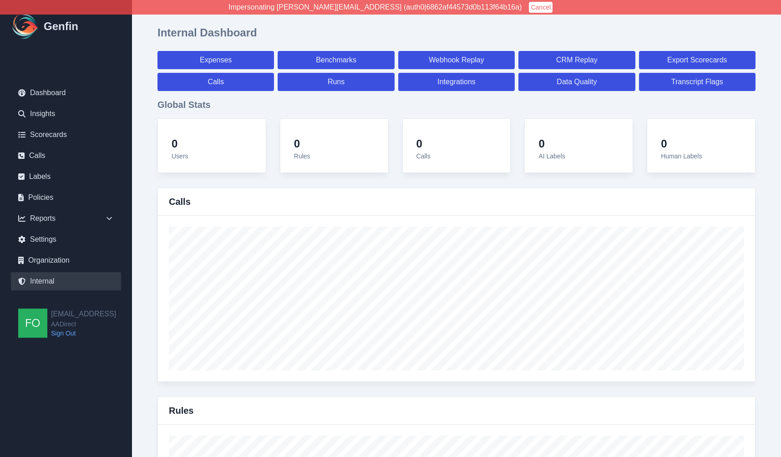
select select "7"
select select "paid"
select select "7"
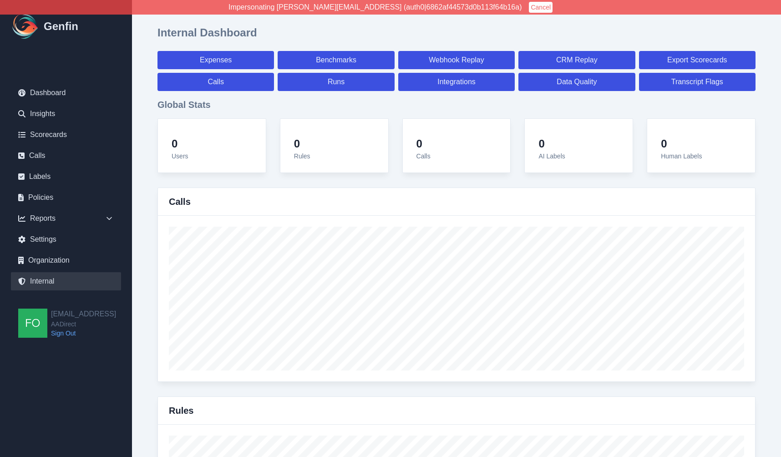
select select "paid"
select select "7"
select select "paid"
select select "7"
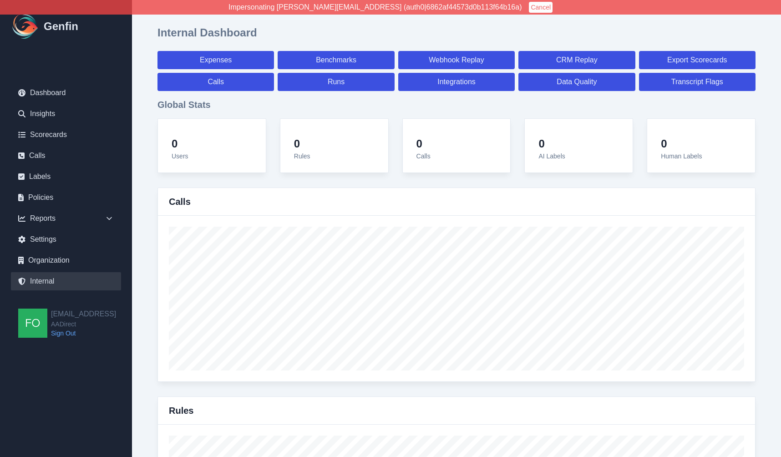
select select "7"
select select "paid"
select select "7"
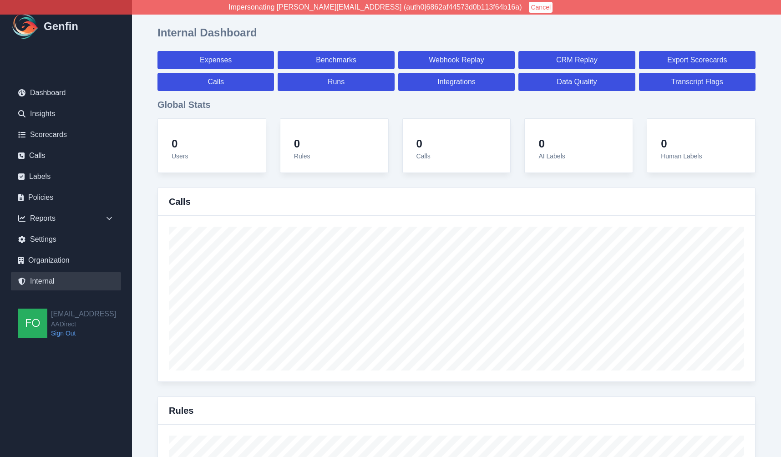
select select "paid"
select select "7"
select select "paid"
select select "7"
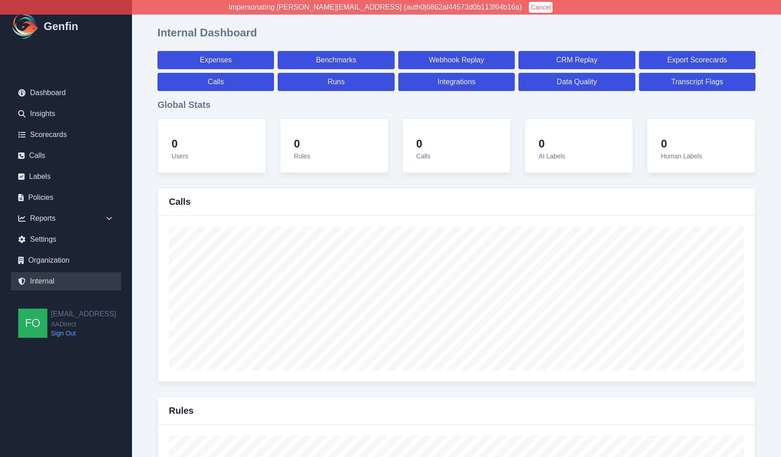
select select "7"
select select "paid"
select select "7"
select select "paid"
select select "7"
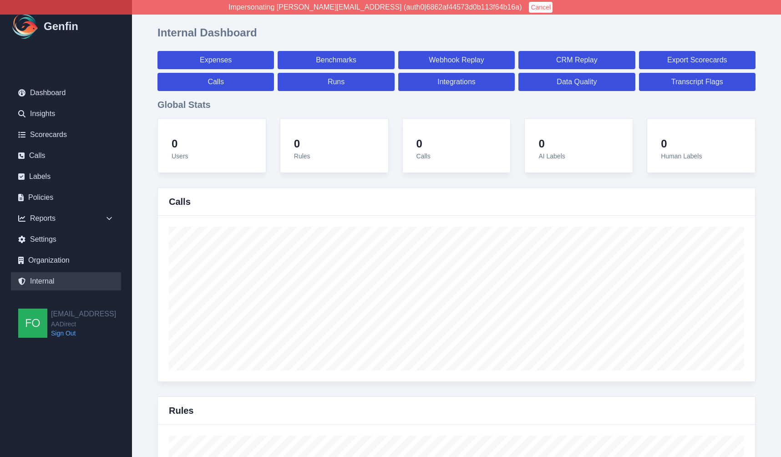
select select "7"
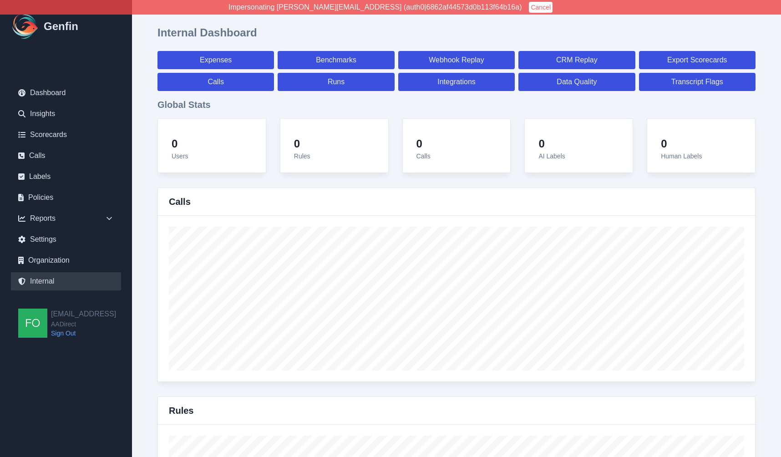
select select "paid"
select select "7"
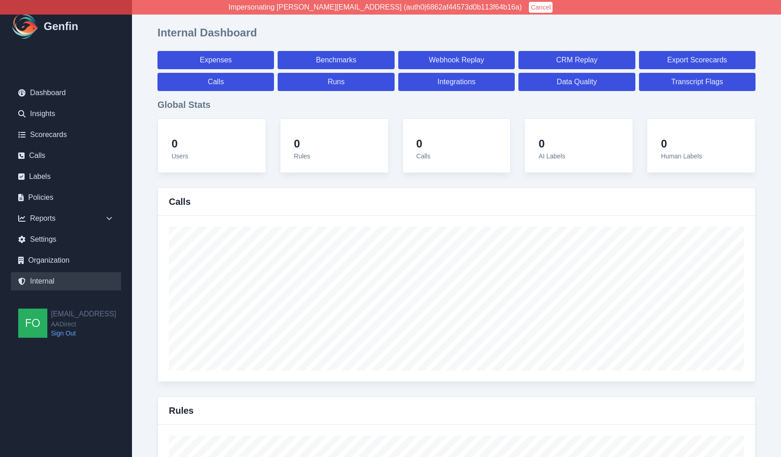
select select "paid"
select select "7"
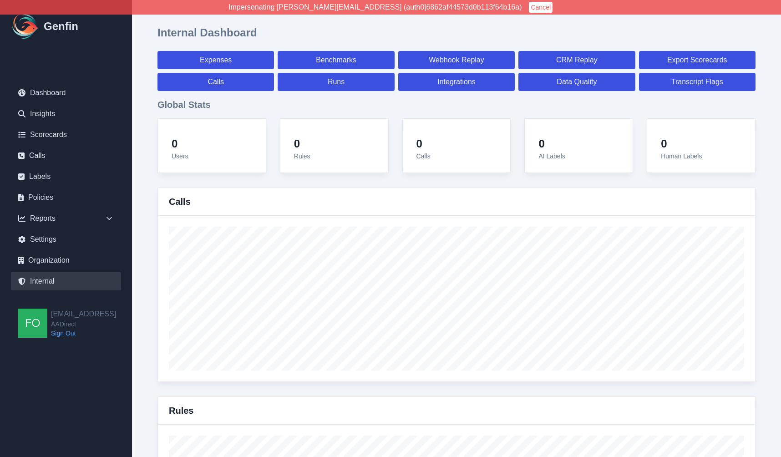
select select "7"
select select "paid"
select select "7"
click at [238, 82] on link "Calls" at bounding box center [215, 82] width 116 height 18
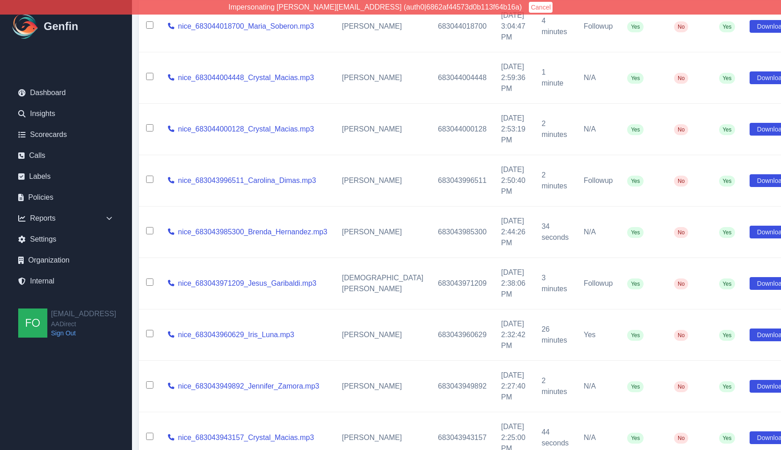
scroll to position [0, 12]
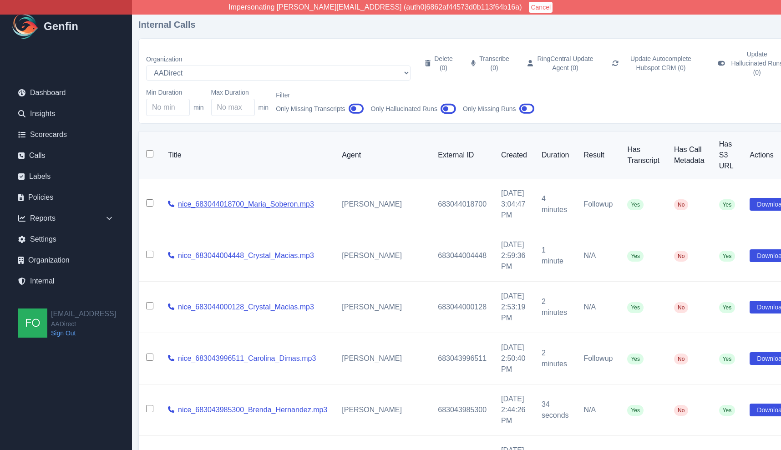
click at [236, 199] on link "nice_683044018700_Maria_Soberon.mp3" at bounding box center [246, 204] width 136 height 11
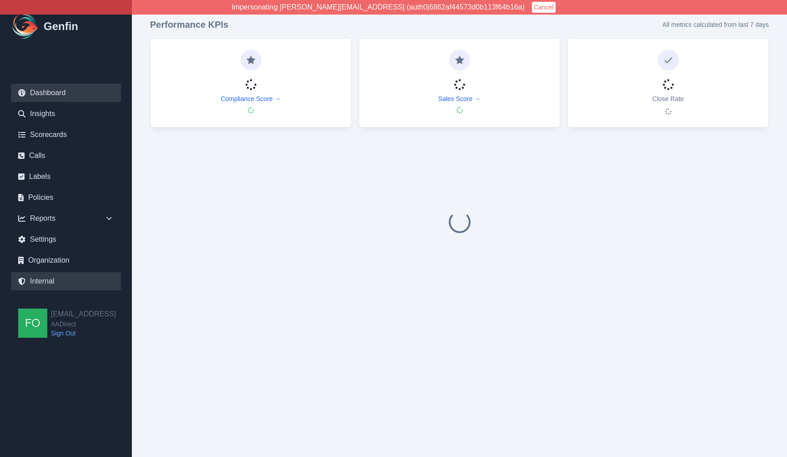
click at [45, 280] on link "Internal" at bounding box center [66, 281] width 110 height 18
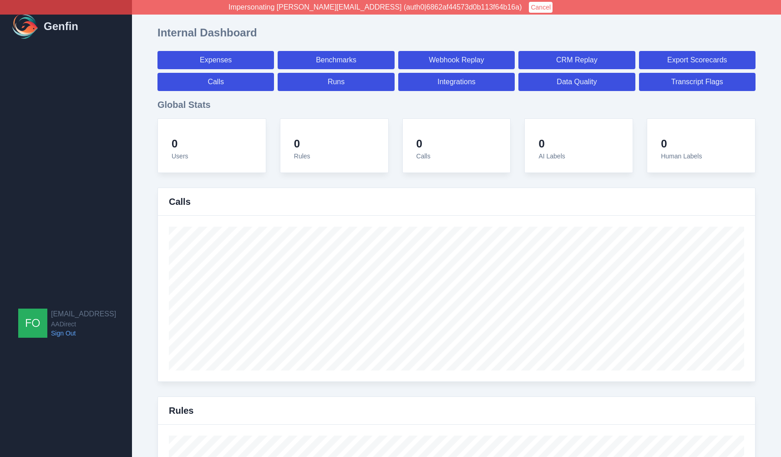
select select "paid"
select select "7"
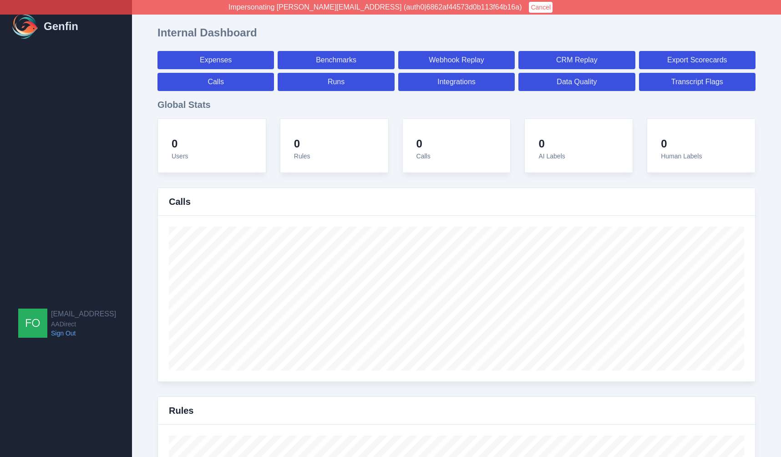
select select "paid"
select select "7"
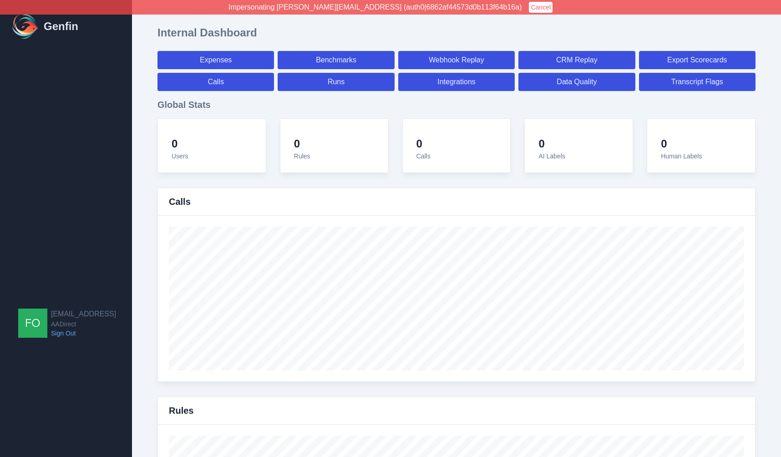
select select "7"
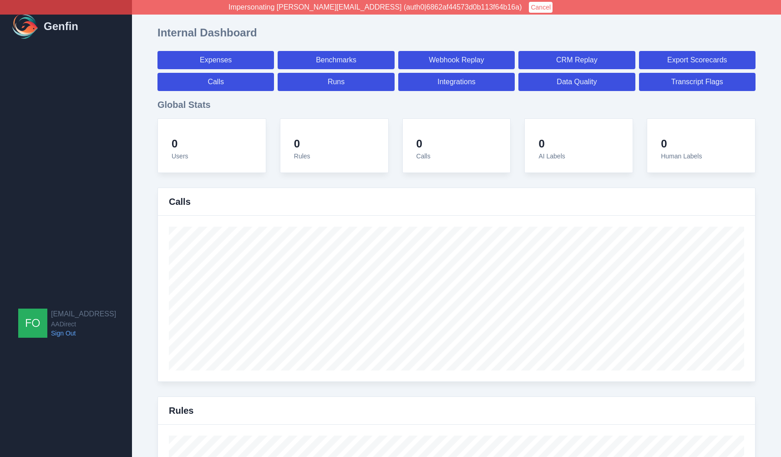
select select "7"
select select "paid"
select select "7"
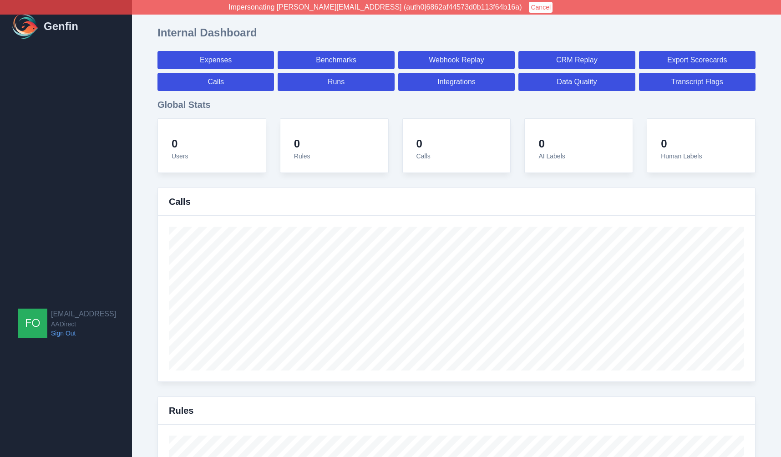
select select "7"
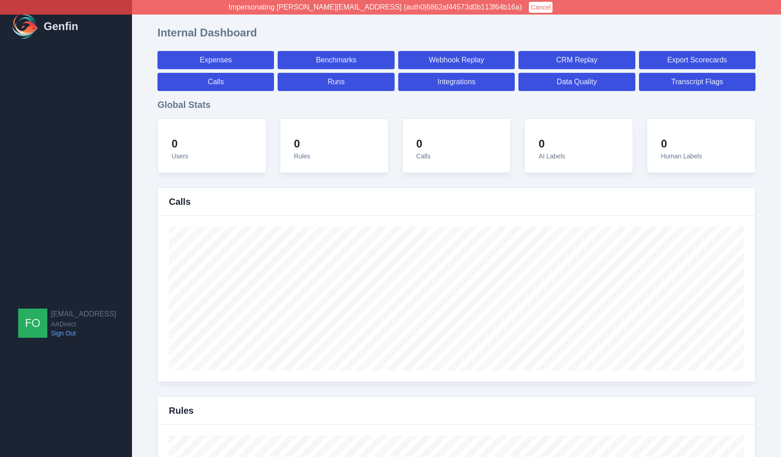
select select "7"
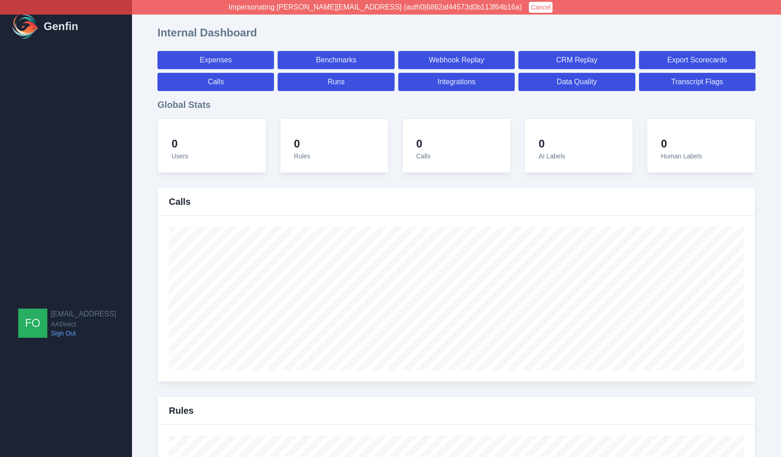
select select "7"
select select "paid"
select select "7"
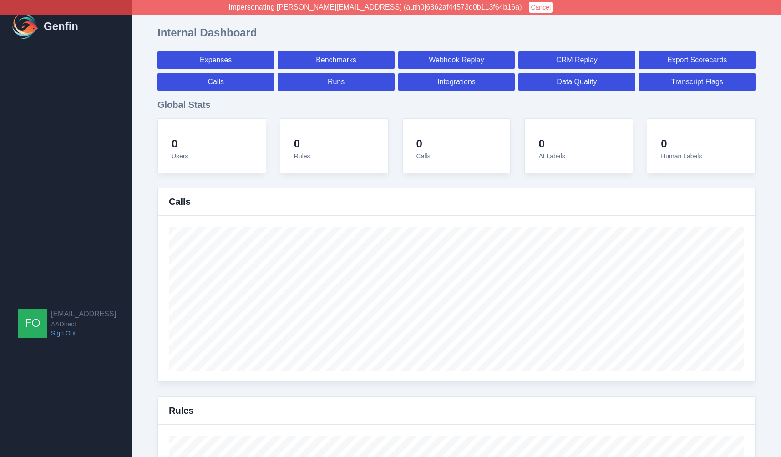
select select "paid"
select select "7"
select select "paid"
select select "7"
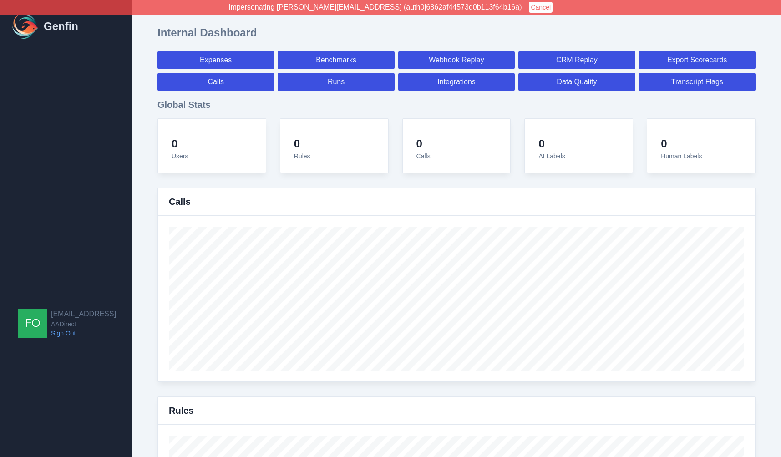
select select "7"
select select "paid"
select select "7"
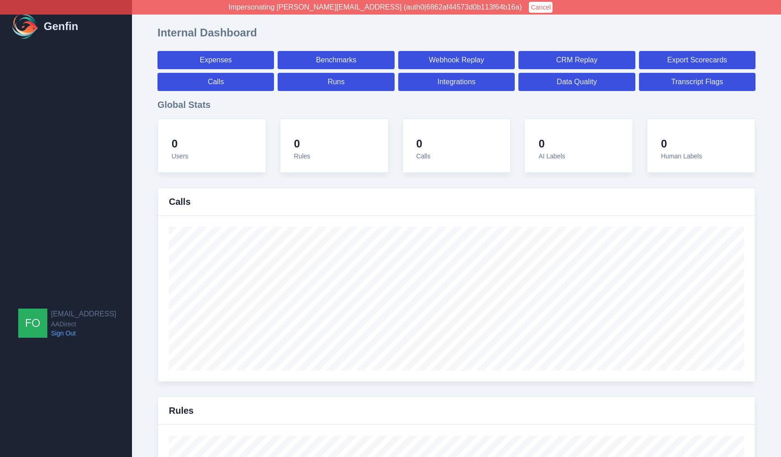
select select "paid"
select select "7"
select select "paid"
select select "7"
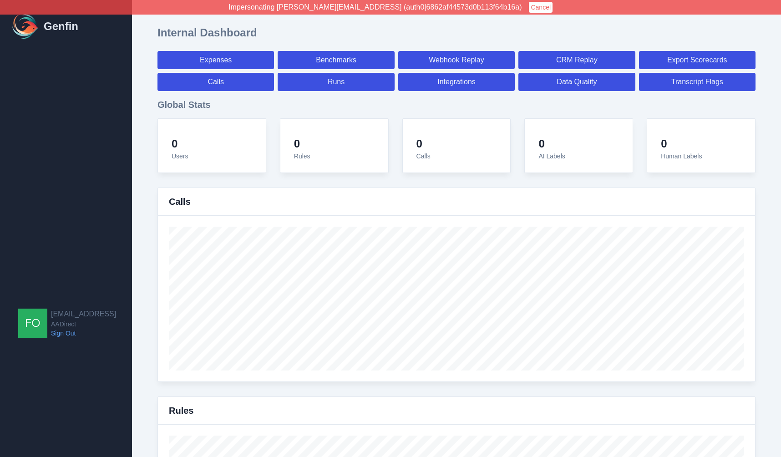
select select "7"
select select "paid"
select select "7"
select select "paid"
select select "7"
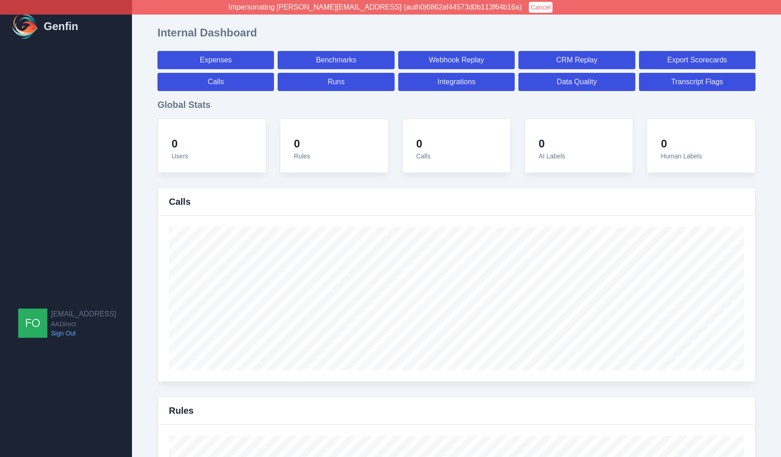
select select "7"
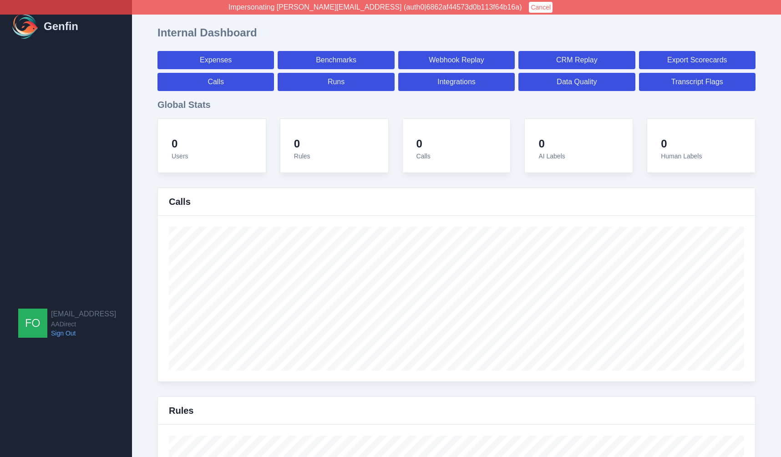
select select "paid"
select select "7"
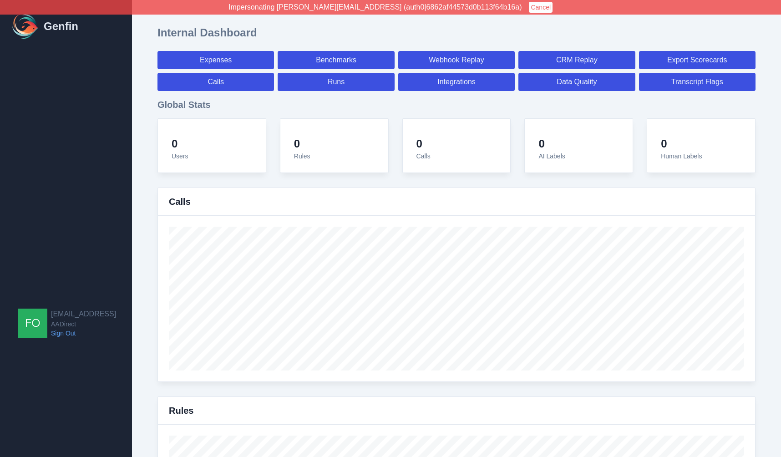
select select "paid"
select select "7"
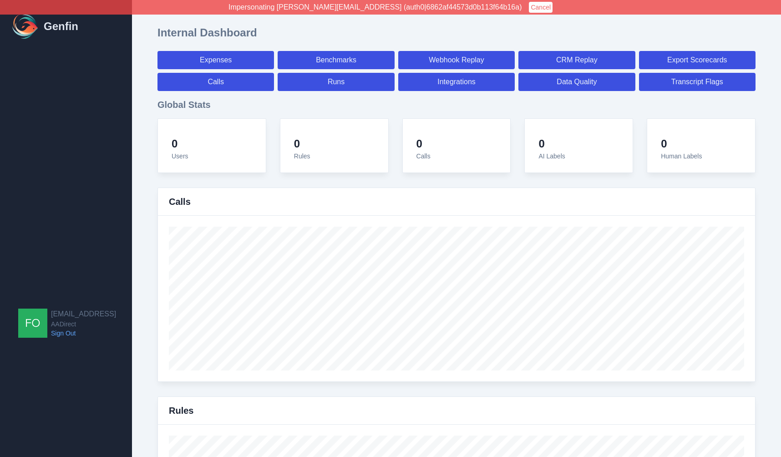
select select "7"
select select "paid"
select select "7"
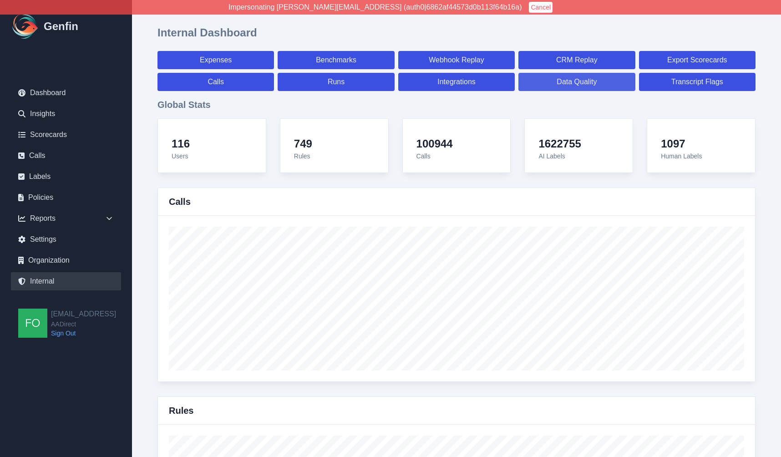
click at [594, 84] on link "Data Quality" at bounding box center [576, 82] width 116 height 18
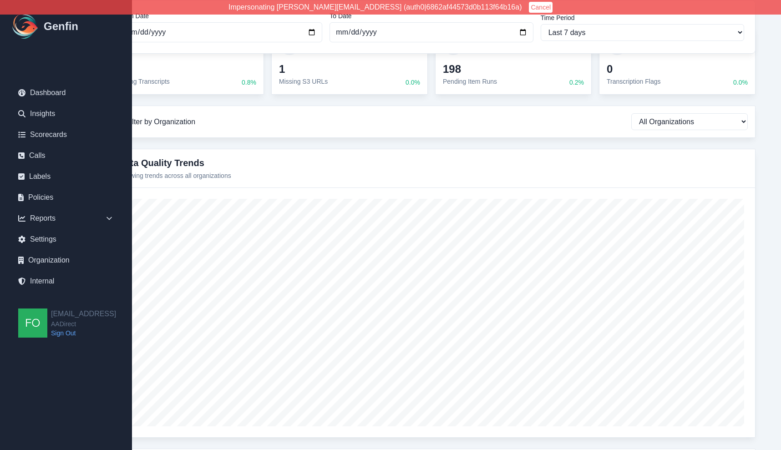
scroll to position [0, 50]
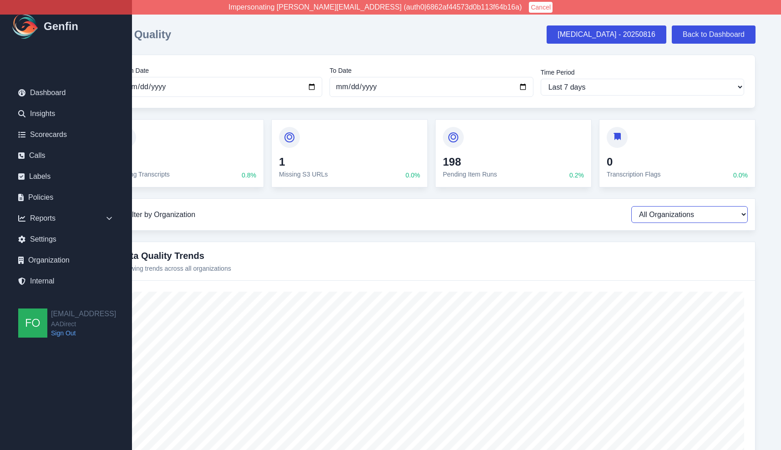
click at [659, 219] on select "All Organizations AADirect Autocomplete Bdunagan.com EIG Internal - Brian Syste…" at bounding box center [689, 214] width 116 height 17
select select "AADirect"
click at [631, 206] on select "All Organizations AADirect Autocomplete Bdunagan.com EIG Internal - Brian Syste…" at bounding box center [689, 214] width 116 height 17
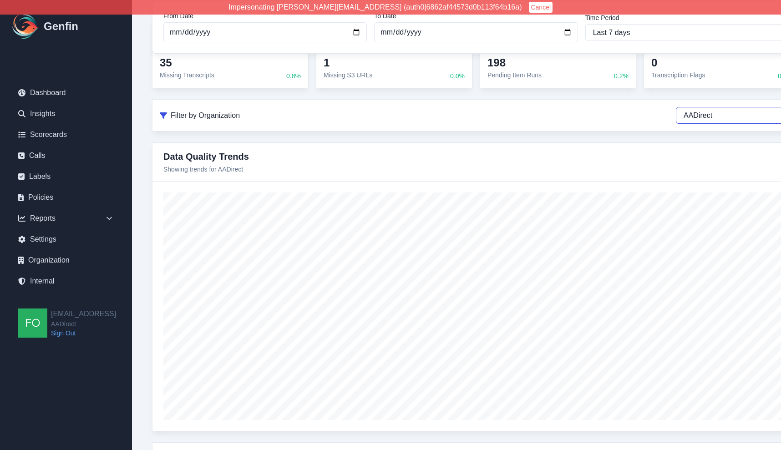
scroll to position [99, 50]
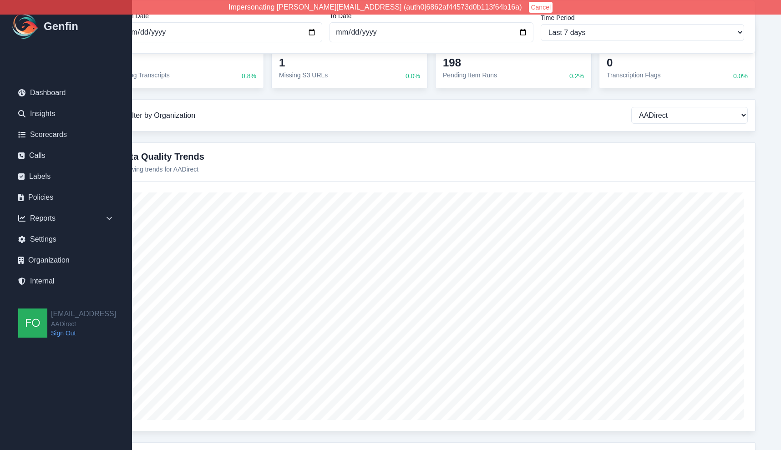
click at [569, 138] on div "Data Quality Hallucination - 20250816 Back to Dashboard From Date 2025-09-10 To…" at bounding box center [431, 327] width 662 height 816
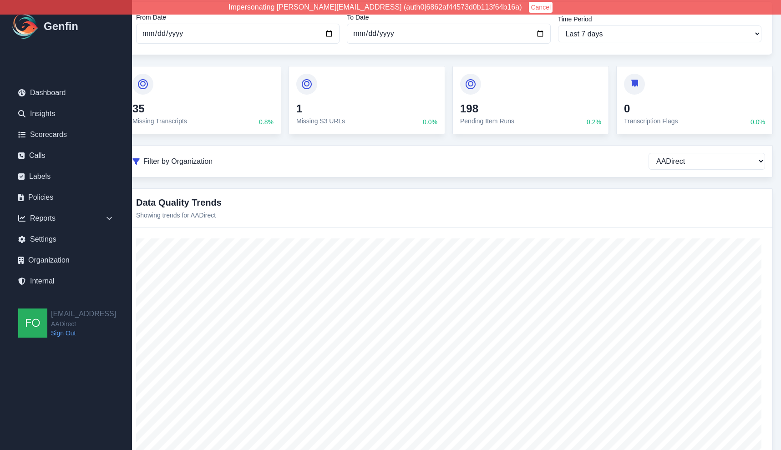
scroll to position [0, 33]
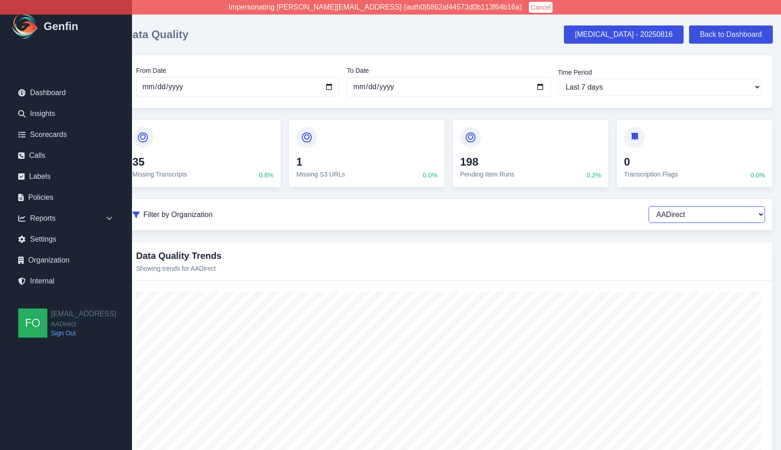
click at [690, 219] on select "All Organizations AADirect Autocomplete Bdunagan.com EIG Internal - Brian Syste…" at bounding box center [706, 214] width 116 height 17
click at [648, 206] on select "All Organizations AADirect Autocomplete Bdunagan.com EIG Internal - Brian Syste…" at bounding box center [706, 214] width 116 height 17
click at [688, 216] on select "All Organizations AADirect Autocomplete Bdunagan.com EIG Internal - Brian Syste…" at bounding box center [706, 214] width 116 height 17
select select "AADirect"
click at [648, 206] on select "All Organizations AADirect Autocomplete Bdunagan.com EIG Internal - Brian Syste…" at bounding box center [706, 214] width 116 height 17
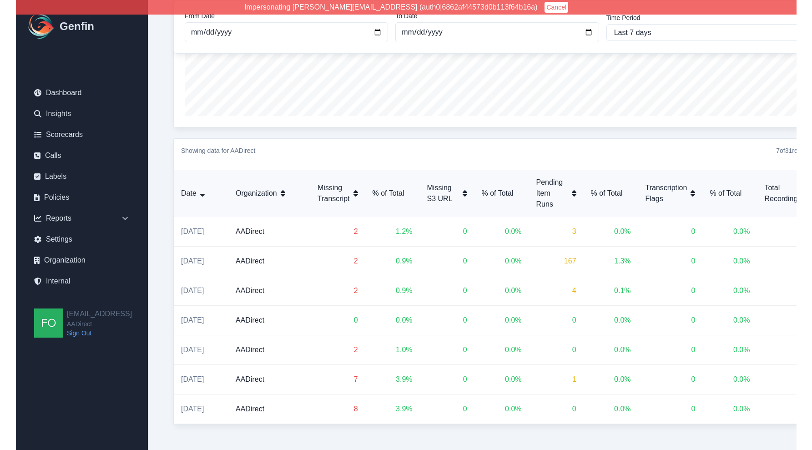
scroll to position [472, 0]
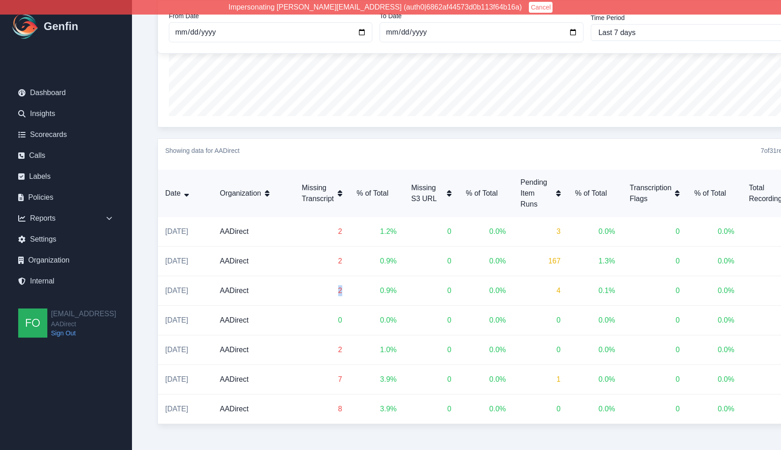
click at [342, 276] on td "2" at bounding box center [321, 291] width 55 height 30
drag, startPoint x: 335, startPoint y: 252, endPoint x: 353, endPoint y: 252, distance: 18.6
click at [353, 276] on tr "September 15, 2025 AADirect 2 0.9 % 0 0.0 % 4 0.1 % 0 0.0 % 214 3,453" at bounding box center [506, 291] width 697 height 30
click at [353, 276] on td "0.9 %" at bounding box center [376, 291] width 55 height 30
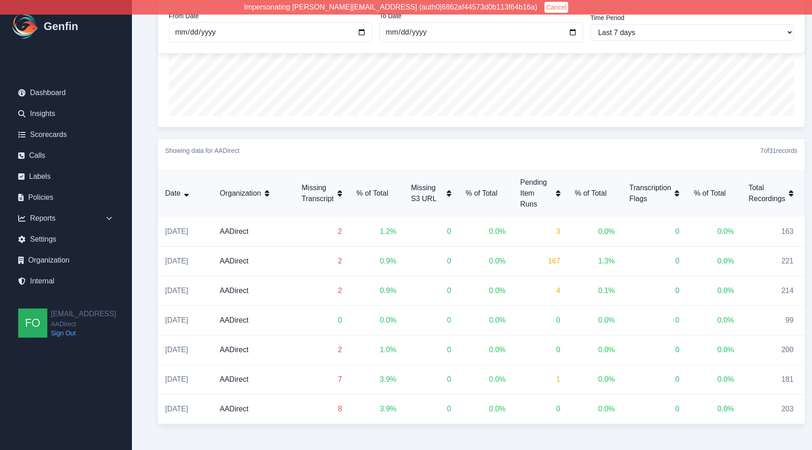
click at [152, 127] on div "Data Quality Hallucination - 20250816 Back to Dashboard From Date 2025-09-10 To…" at bounding box center [481, 23] width 662 height 816
click at [147, 85] on div "Data Quality Hallucination - 20250816 Back to Dashboard From Date 2025-09-10 To…" at bounding box center [481, 23] width 699 height 853
click at [150, 87] on div "Data Quality Hallucination - 20250816 Back to Dashboard From Date 2025-09-10 To…" at bounding box center [481, 23] width 662 height 816
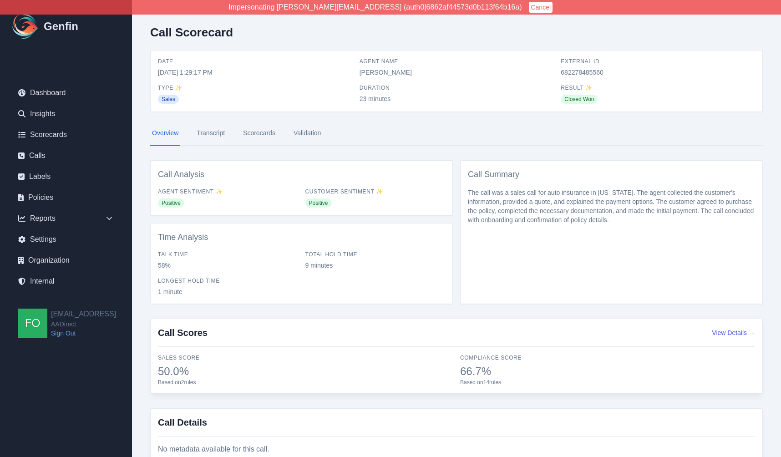
click at [259, 134] on link "Scorecards" at bounding box center [259, 133] width 36 height 25
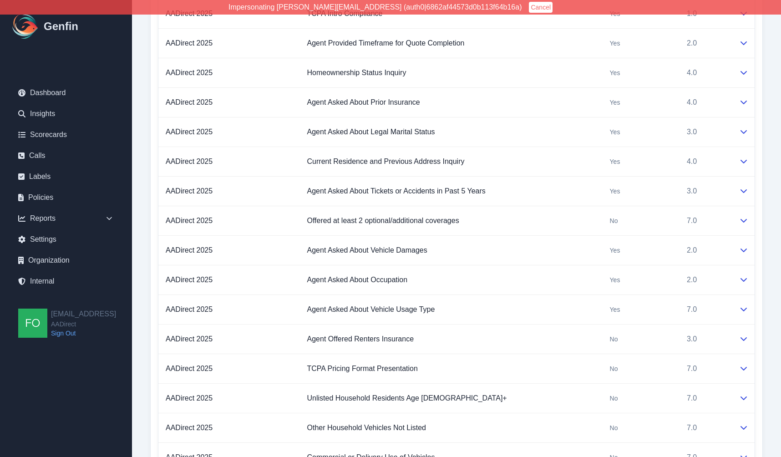
scroll to position [674, 0]
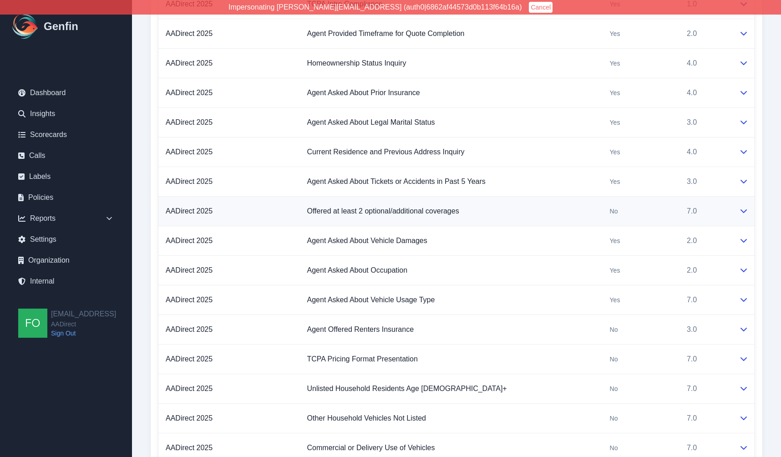
click at [614, 213] on div "No" at bounding box center [640, 210] width 62 height 9
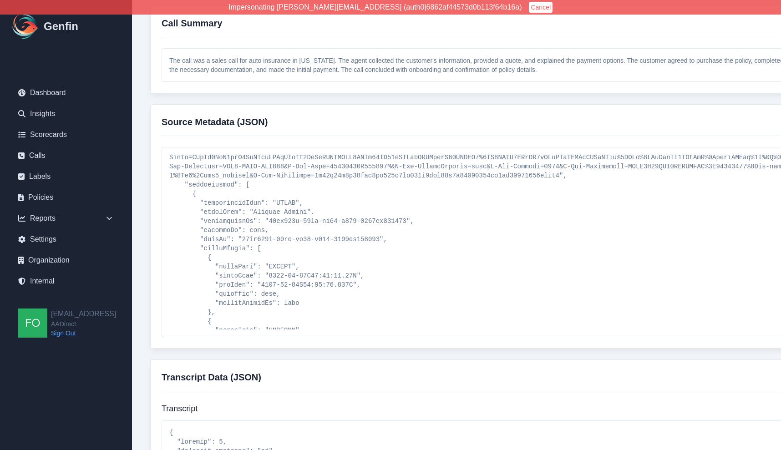
scroll to position [90, 0]
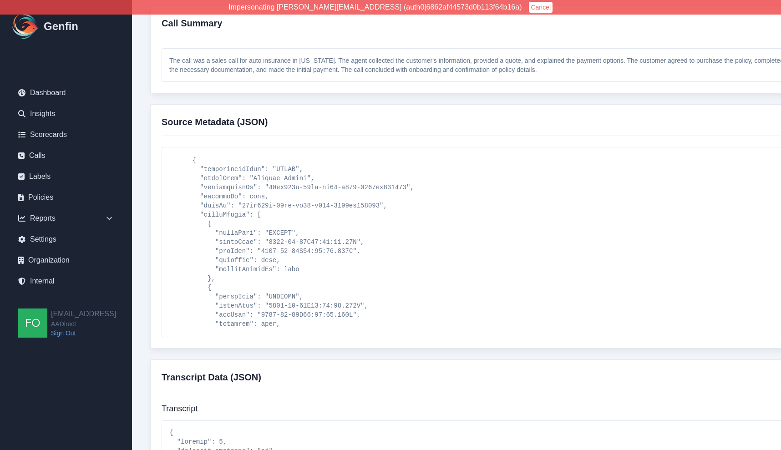
click at [149, 215] on div "Call Metadata Back to Calls nice_682278485560_Elizabeth_Hutchins.mp3 Call ID 10…" at bounding box center [481, 209] width 699 height 1177
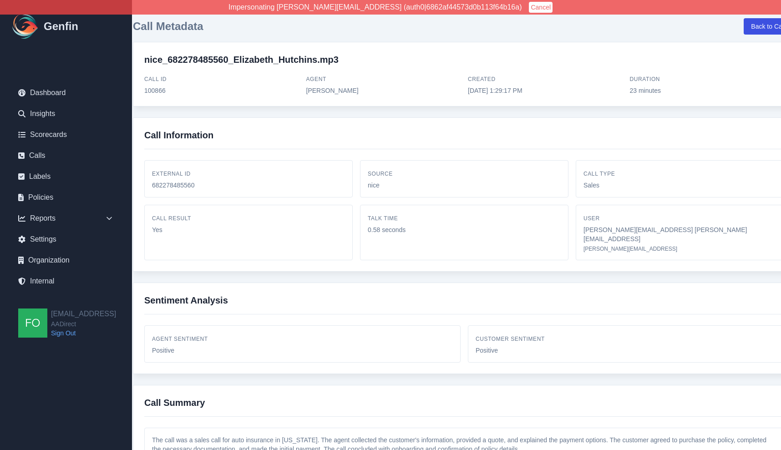
scroll to position [0, 0]
